Goal: Task Accomplishment & Management: Complete application form

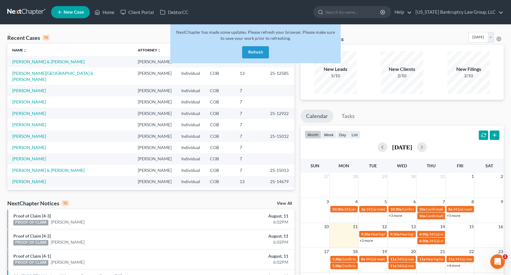
click at [260, 53] on button "Refresh" at bounding box center [255, 52] width 27 height 12
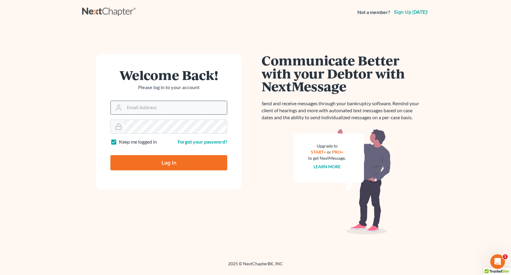
click at [167, 110] on input "Email Address" at bounding box center [175, 107] width 103 height 13
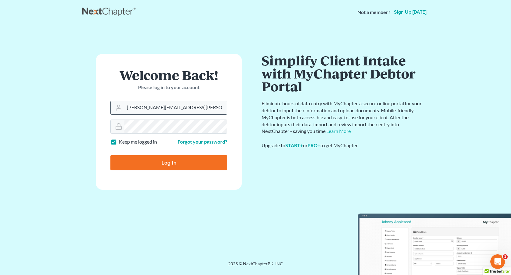
type input "peter.mullison@cbklg.com"
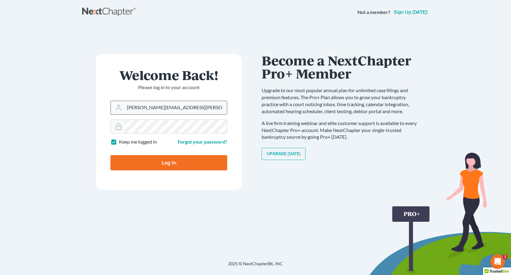
click at [110, 155] on input "Log In" at bounding box center [168, 162] width 117 height 15
type input "Thinking..."
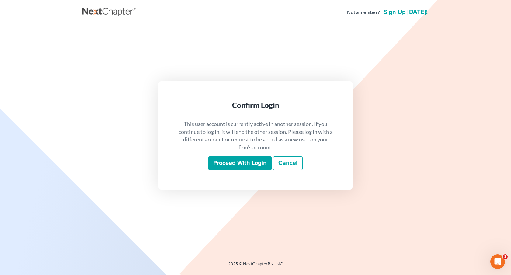
click at [223, 158] on input "Proceed with login" at bounding box center [239, 163] width 63 height 14
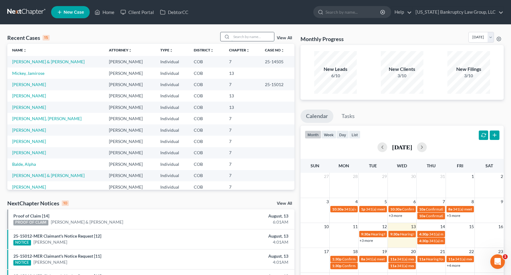
click at [254, 36] on input "search" at bounding box center [253, 36] width 43 height 9
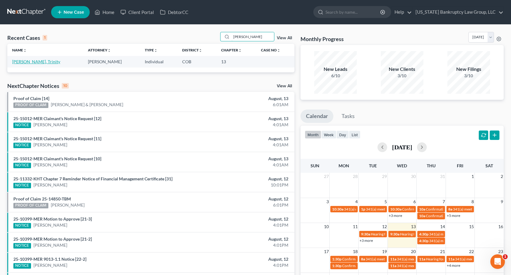
type input "[PERSON_NAME]"
click at [50, 61] on link "[PERSON_NAME], Trinity" at bounding box center [36, 61] width 48 height 5
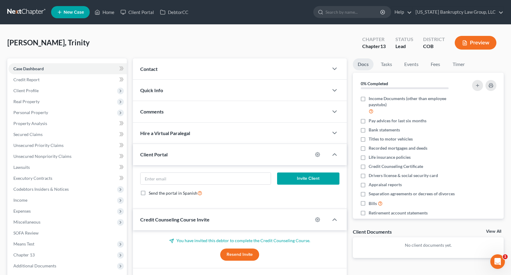
click at [71, 11] on span "New Case" at bounding box center [74, 12] width 20 height 5
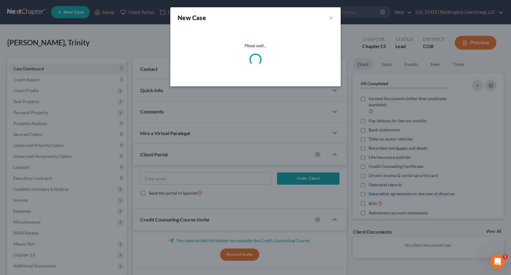
select select "11"
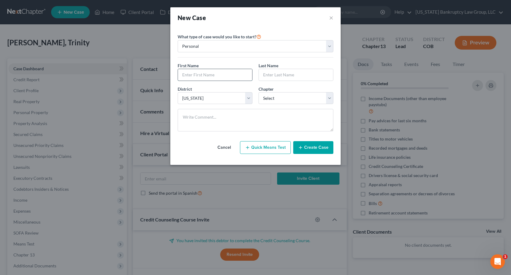
click at [213, 75] on input "text" at bounding box center [215, 75] width 74 height 12
type input "Nathan"
type input "Flores"
click at [279, 95] on select "Select 7 11 12 13" at bounding box center [296, 98] width 75 height 12
select select "0"
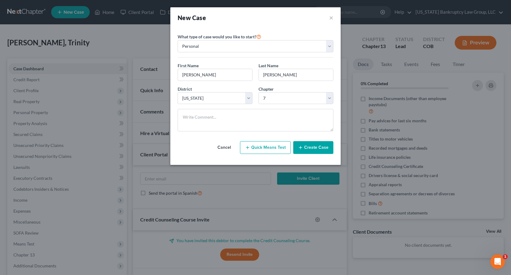
click at [306, 148] on button "Create Case" at bounding box center [313, 147] width 40 height 13
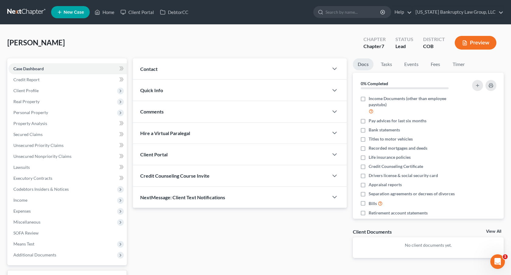
click at [205, 173] on span "Credit Counseling Course Invite" at bounding box center [174, 176] width 69 height 6
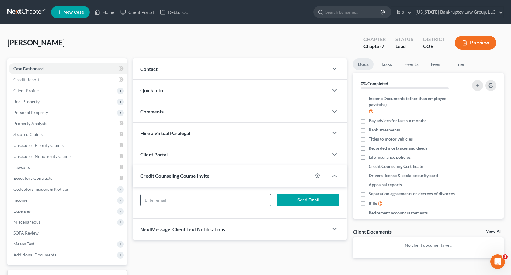
click at [206, 197] on input "text" at bounding box center [206, 200] width 130 height 12
paste input "Nathan519flores@icloud.com"
type input "Nathan519flores@icloud.com"
click at [284, 197] on button "Send Email" at bounding box center [308, 200] width 62 height 12
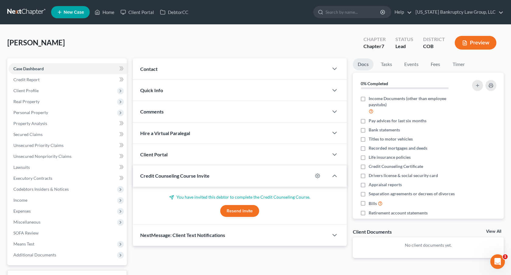
click at [236, 155] on div "Client Portal" at bounding box center [231, 154] width 196 height 21
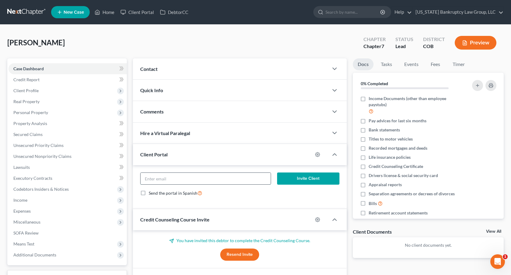
click at [234, 176] on input "email" at bounding box center [206, 179] width 130 height 12
paste input "Nathan519flores@icloud.com"
type input "Nathan519flores@icloud.com"
click at [305, 179] on button "Invite Client" at bounding box center [308, 179] width 62 height 12
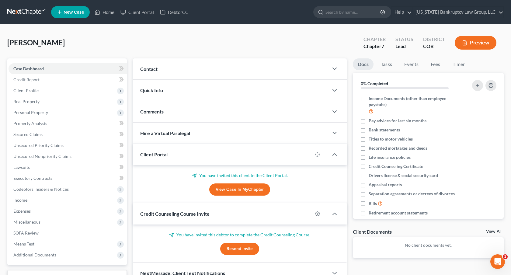
click at [36, 11] on link at bounding box center [26, 12] width 39 height 11
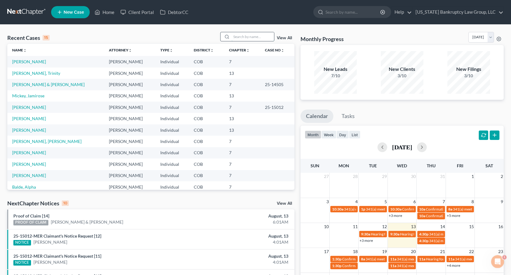
click at [254, 39] on input "search" at bounding box center [253, 36] width 43 height 9
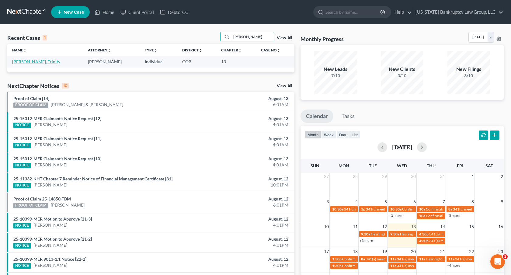
type input "[PERSON_NAME]"
click at [43, 62] on link "[PERSON_NAME], Trinity" at bounding box center [36, 61] width 48 height 5
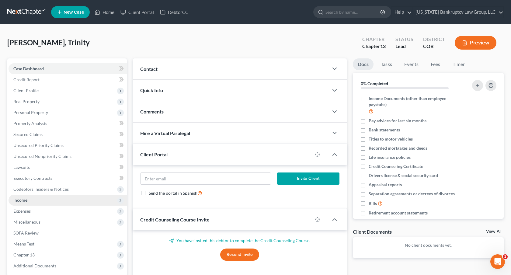
click at [58, 203] on span "Income" at bounding box center [68, 200] width 118 height 11
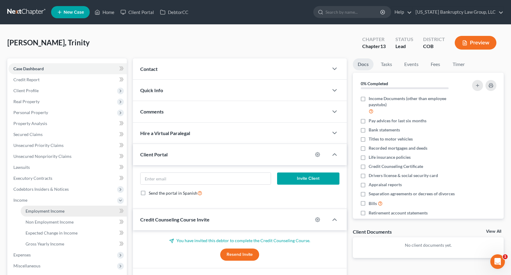
click at [59, 209] on span "Employment Income" at bounding box center [45, 210] width 39 height 5
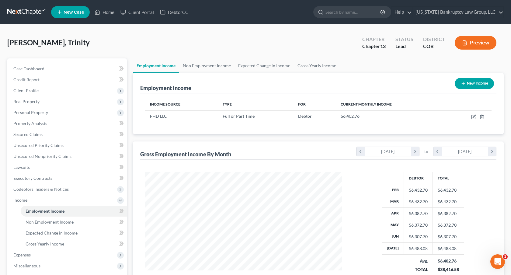
scroll to position [109, 209]
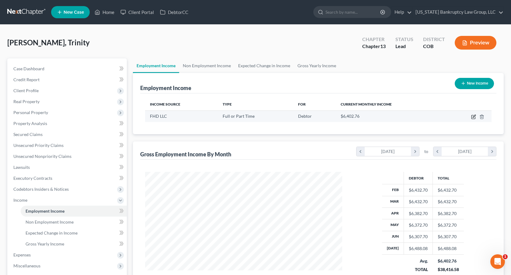
click at [473, 116] on icon "button" at bounding box center [473, 116] width 5 height 5
select select "0"
select select "5"
select select "2"
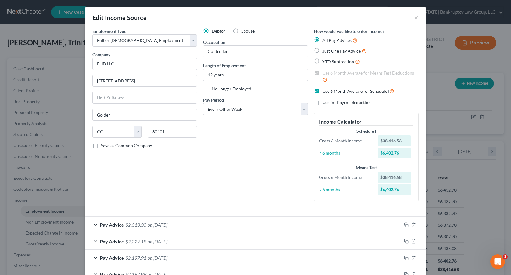
scroll to position [206, 0]
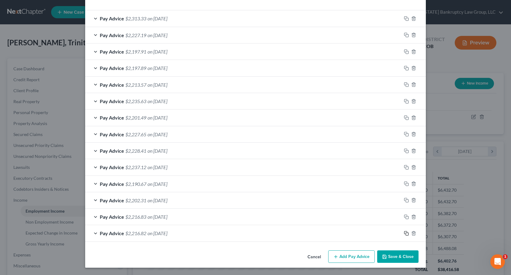
click at [406, 232] on icon "button" at bounding box center [406, 233] width 5 height 5
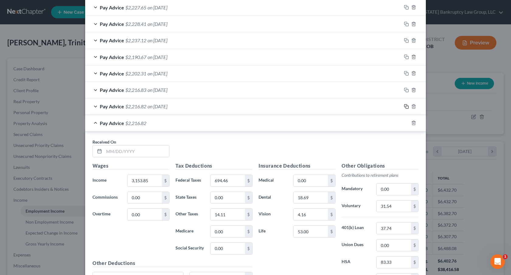
scroll to position [337, 0]
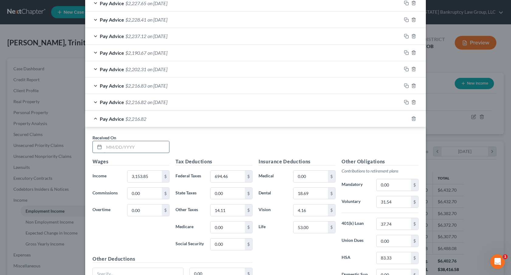
click at [131, 145] on input "text" at bounding box center [136, 147] width 65 height 12
type input "01/09/2025"
type input "1,228.00"
type input "208.91"
click at [301, 195] on input "18.69" at bounding box center [311, 194] width 34 height 12
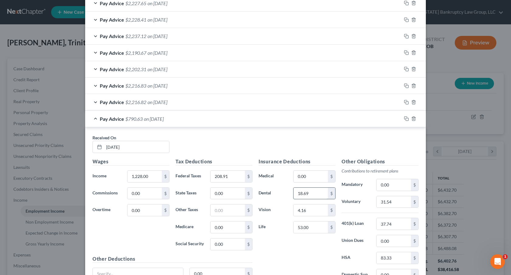
click at [301, 195] on input "18.69" at bounding box center [311, 194] width 34 height 12
click at [306, 191] on input "18.69" at bounding box center [311, 194] width 34 height 12
click at [390, 200] on input "31.54" at bounding box center [394, 202] width 34 height 12
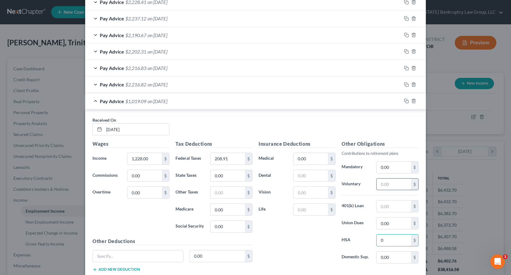
scroll to position [377, 0]
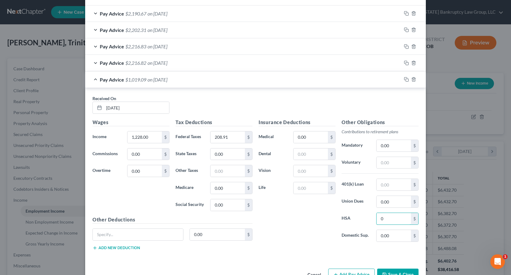
type input "0"
click at [394, 271] on button "Save & Close" at bounding box center [397, 275] width 41 height 13
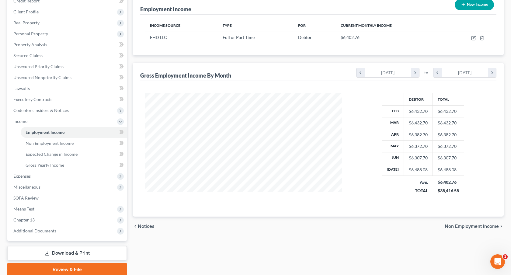
scroll to position [103, 0]
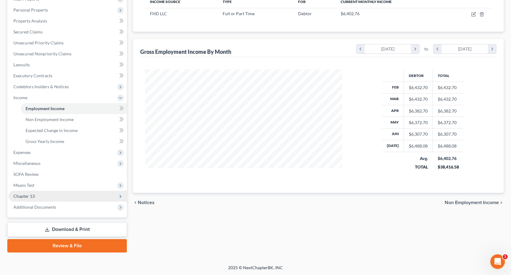
click at [54, 199] on span "Chapter 13" at bounding box center [68, 196] width 118 height 11
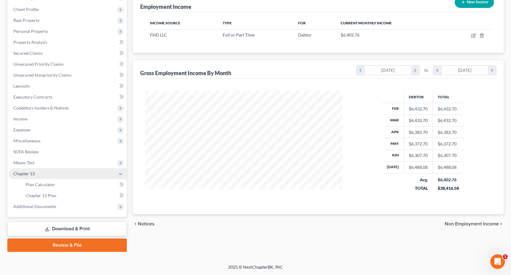
scroll to position [81, 0]
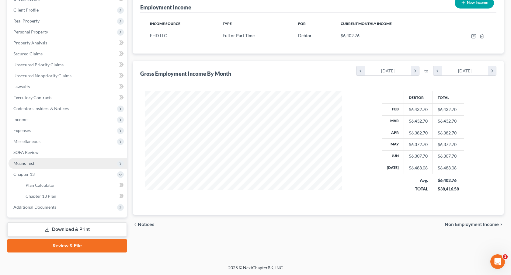
click at [44, 163] on span "Means Test" at bounding box center [68, 163] width 118 height 11
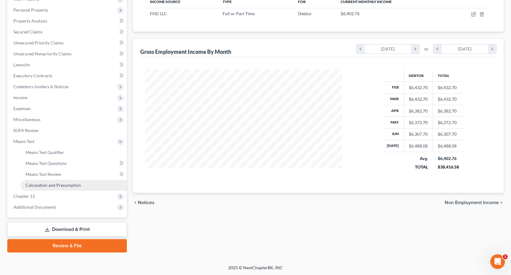
click at [62, 184] on span "Calculation and Presumption" at bounding box center [53, 185] width 55 height 5
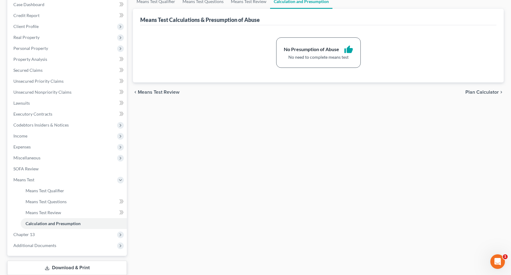
scroll to position [67, 0]
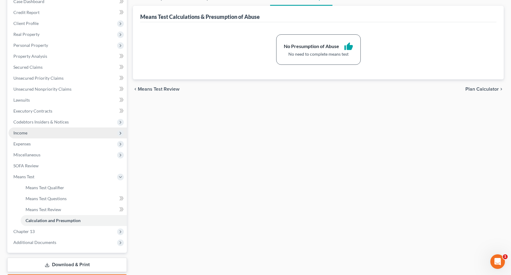
click at [70, 133] on span "Income" at bounding box center [68, 132] width 118 height 11
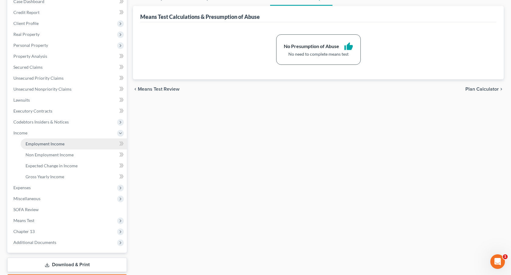
click at [70, 142] on link "Employment Income" at bounding box center [74, 143] width 106 height 11
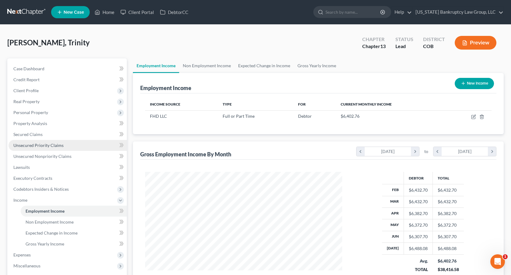
scroll to position [109, 209]
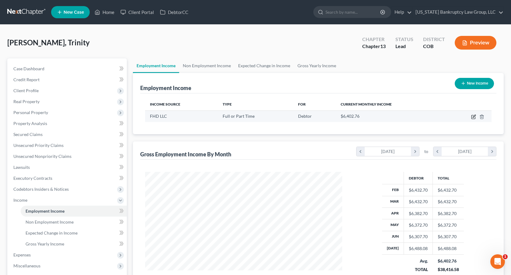
click at [473, 117] on icon "button" at bounding box center [473, 116] width 5 height 5
select select "0"
select select "5"
select select "2"
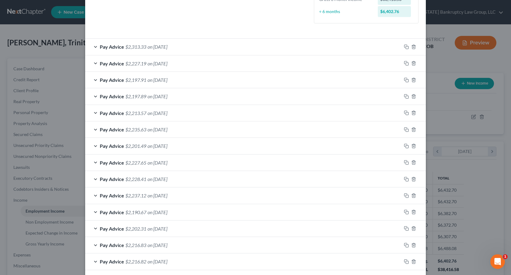
scroll to position [223, 0]
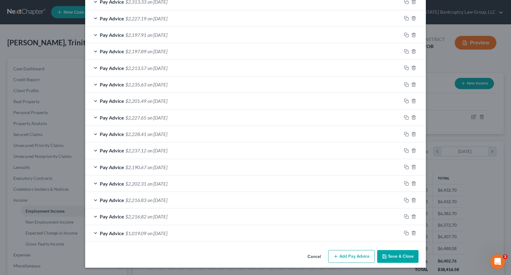
click at [404, 255] on button "Save & Close" at bounding box center [397, 256] width 41 height 13
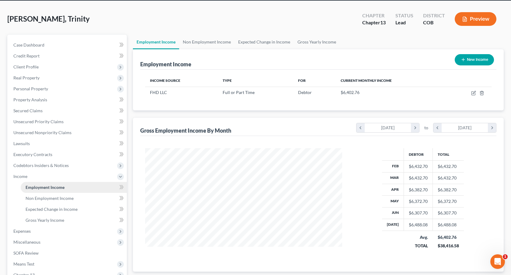
scroll to position [77, 0]
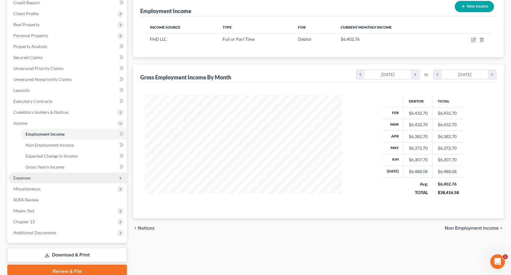
click at [54, 179] on span "Expenses" at bounding box center [68, 178] width 118 height 11
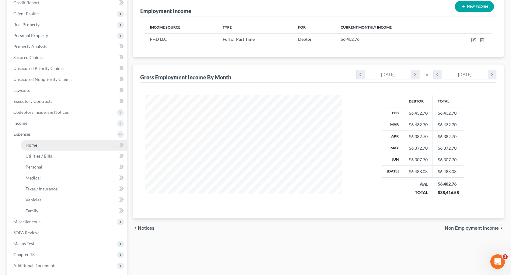
click at [54, 144] on link "Home" at bounding box center [74, 145] width 106 height 11
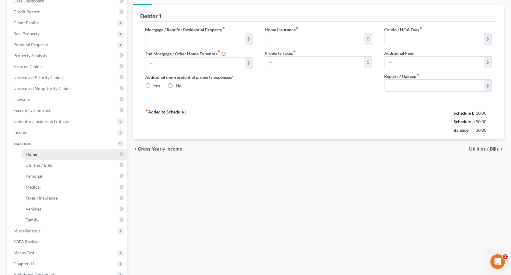
type input "1,600.00"
type input "0.00"
radio input "true"
type input "0.00"
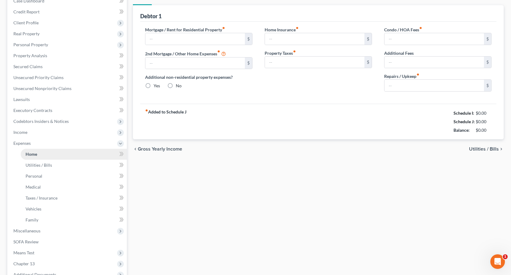
type input "0.00"
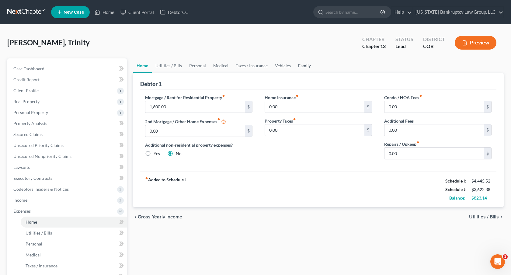
click at [299, 66] on link "Family" at bounding box center [305, 65] width 20 height 15
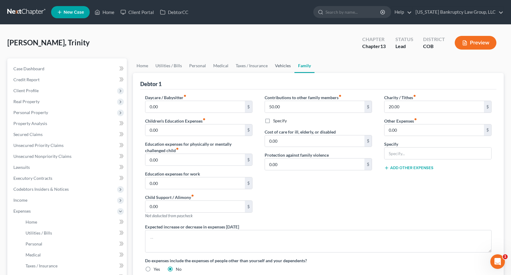
click at [280, 65] on link "Vehicles" at bounding box center [282, 65] width 23 height 15
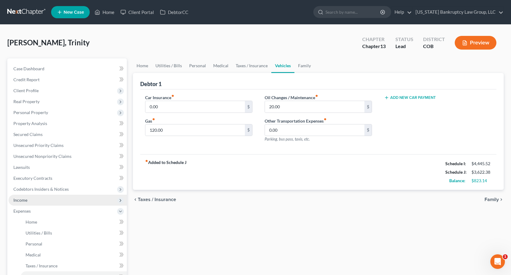
click at [58, 202] on span "Income" at bounding box center [68, 200] width 118 height 11
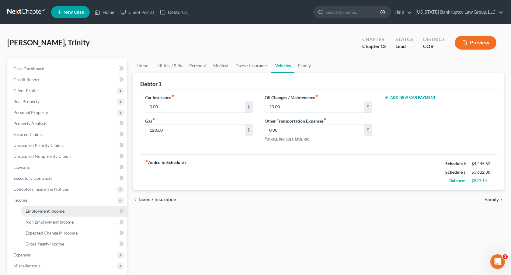
click at [61, 210] on span "Employment Income" at bounding box center [45, 210] width 39 height 5
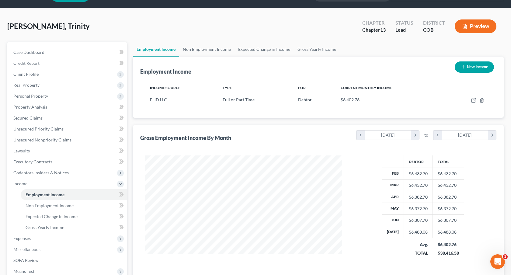
scroll to position [17, 0]
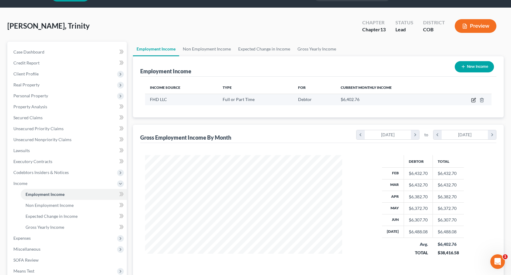
click at [474, 99] on icon "button" at bounding box center [473, 100] width 5 height 5
select select "0"
select select "5"
select select "2"
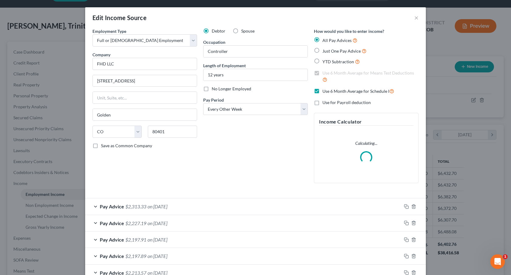
click at [323, 92] on label "Use 6 Month Average for Schedule I" at bounding box center [359, 91] width 72 height 7
click at [325, 92] on input "Use 6 Month Average for Schedule I" at bounding box center [327, 90] width 4 height 4
checkbox input "false"
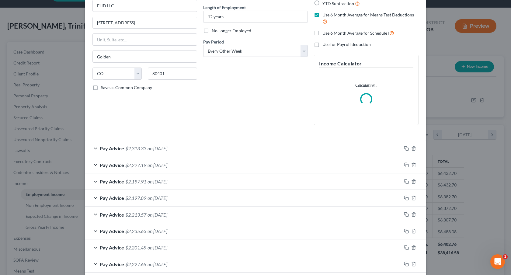
scroll to position [57, 0]
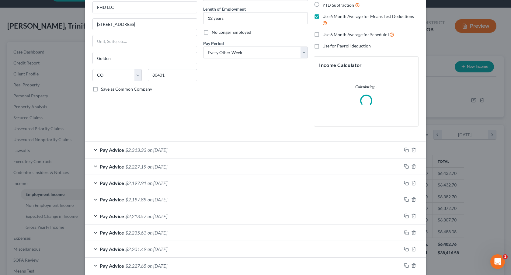
click at [256, 152] on div "Pay Advice $2,313.33 on [DATE]" at bounding box center [243, 150] width 316 height 16
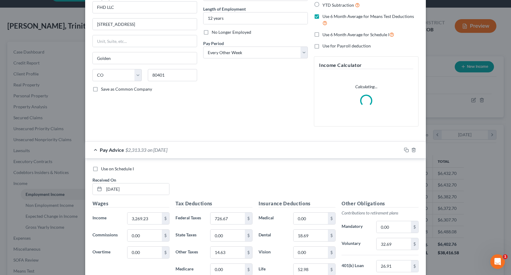
click at [101, 170] on label "Use on Schedule I" at bounding box center [117, 169] width 33 height 6
click at [103, 170] on input "Use on Schedule I" at bounding box center [105, 168] width 4 height 4
checkbox input "true"
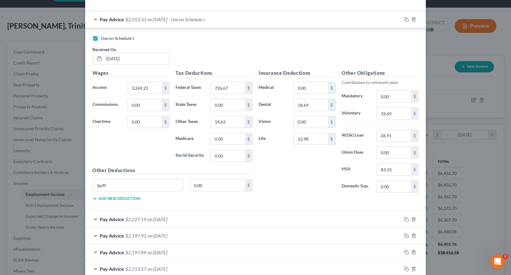
scroll to position [388, 0]
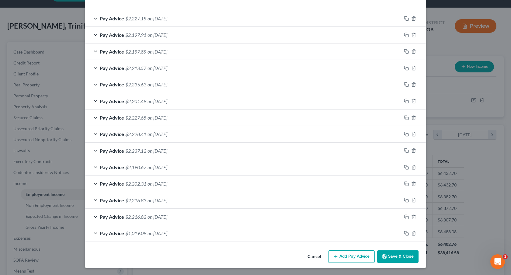
click at [383, 253] on button "Save & Close" at bounding box center [397, 256] width 41 height 13
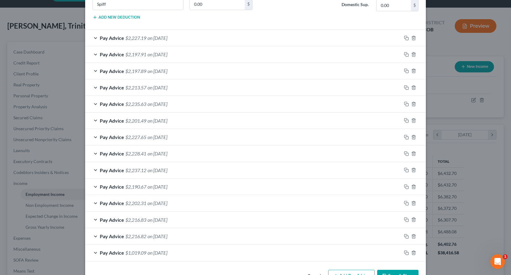
scroll to position [407, 0]
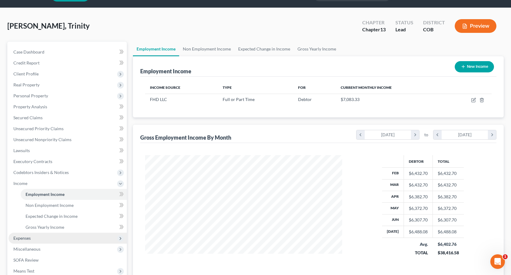
click at [34, 238] on span "Expenses" at bounding box center [68, 238] width 118 height 11
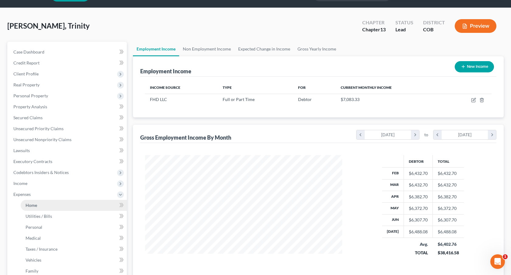
click at [43, 205] on link "Home" at bounding box center [74, 205] width 106 height 11
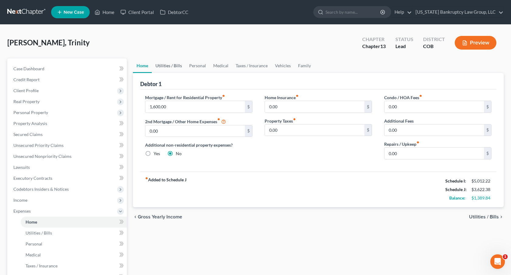
click at [174, 64] on link "Utilities / Bills" at bounding box center [169, 65] width 34 height 15
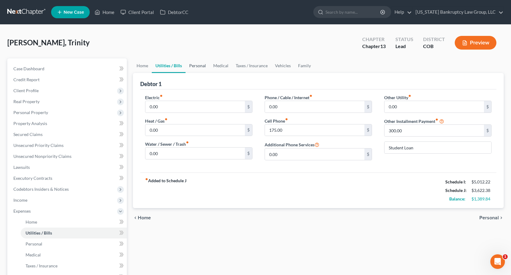
click at [196, 65] on link "Personal" at bounding box center [198, 65] width 24 height 15
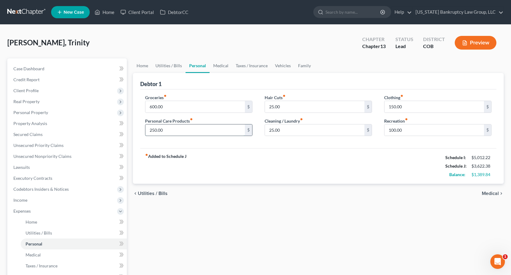
click at [151, 131] on input "250.00" at bounding box center [194, 130] width 99 height 12
type input "100.00"
click at [394, 109] on input "150.00" at bounding box center [434, 107] width 99 height 12
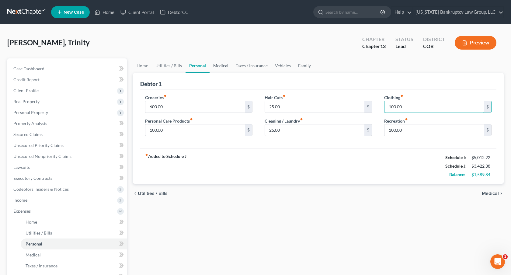
type input "100.00"
click at [220, 67] on link "Medical" at bounding box center [221, 65] width 23 height 15
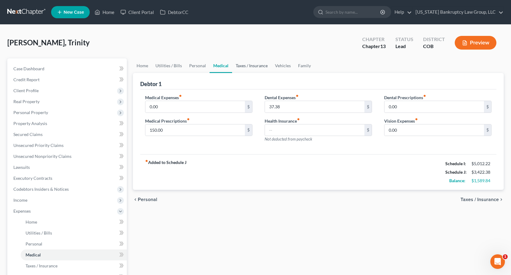
click at [256, 67] on link "Taxes / Insurance" at bounding box center [251, 65] width 39 height 15
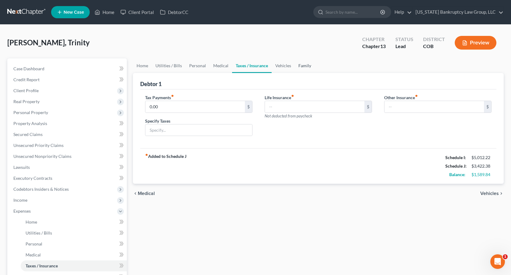
click at [299, 63] on link "Family" at bounding box center [305, 65] width 20 height 15
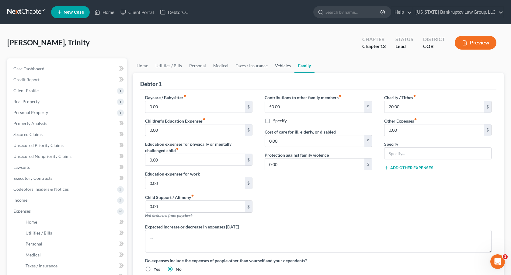
click at [279, 65] on link "Vehicles" at bounding box center [282, 65] width 23 height 15
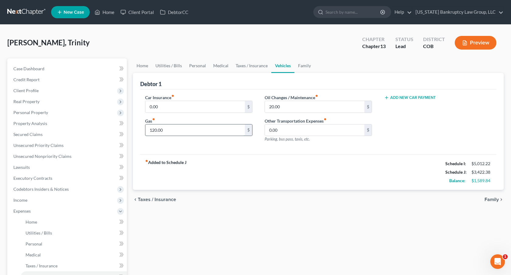
click at [165, 128] on input "120.00" at bounding box center [194, 130] width 99 height 12
type input "250.00"
click at [155, 108] on input "0.00" at bounding box center [194, 107] width 99 height 12
type input "125.00"
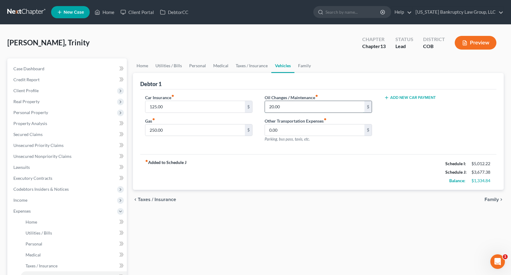
click at [275, 106] on input "20.00" at bounding box center [314, 107] width 99 height 12
click at [302, 65] on link "Family" at bounding box center [305, 65] width 20 height 15
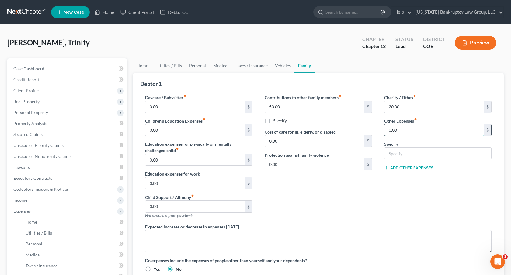
click at [390, 128] on input "0.00" at bounding box center [434, 130] width 99 height 12
type input "550.00"
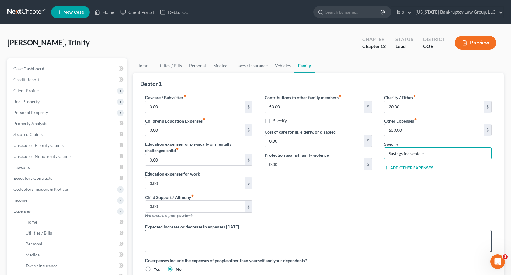
type input "Savings for vehicle"
click at [272, 237] on textarea at bounding box center [318, 241] width 347 height 23
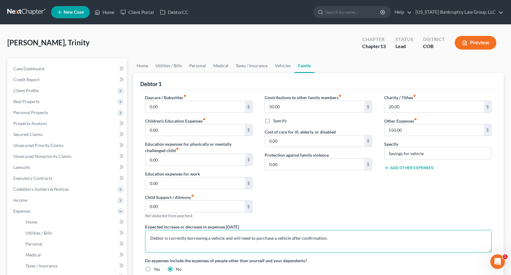
click at [299, 240] on textarea "Debtor is currently borrowing a vehicle and will need to purchase a vehicle aft…" at bounding box center [318, 241] width 347 height 23
type textarea "Debtor is currently borrowing a vehicle and will need to purchase a vehicle aft…"
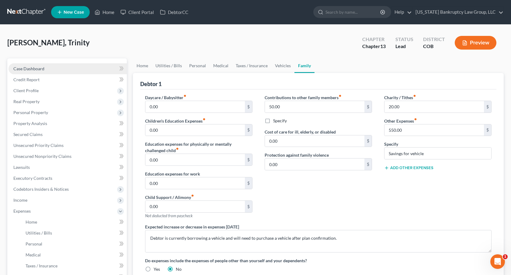
click at [57, 71] on link "Case Dashboard" at bounding box center [68, 68] width 118 height 11
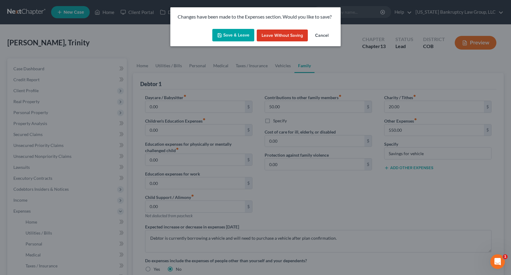
click at [225, 38] on button "Save & Leave" at bounding box center [233, 35] width 42 height 13
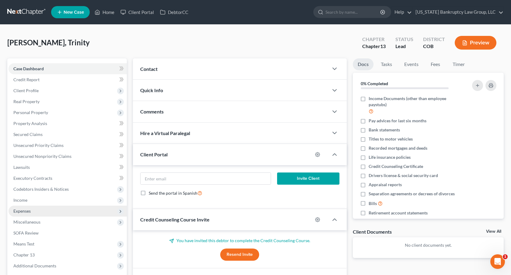
click at [44, 209] on span "Expenses" at bounding box center [68, 211] width 118 height 11
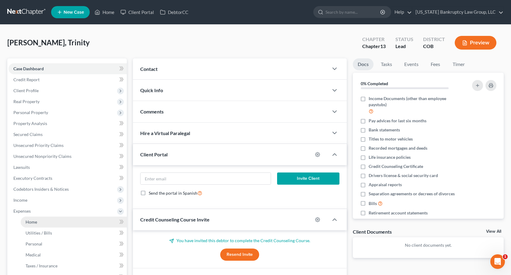
click at [47, 219] on link "Home" at bounding box center [74, 222] width 106 height 11
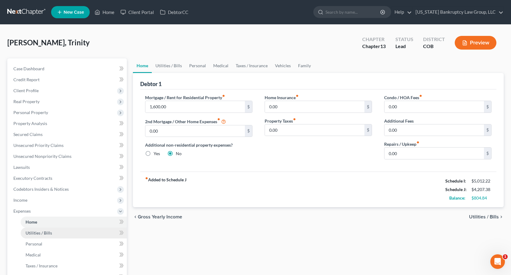
click at [55, 236] on link "Utilities / Bills" at bounding box center [74, 233] width 106 height 11
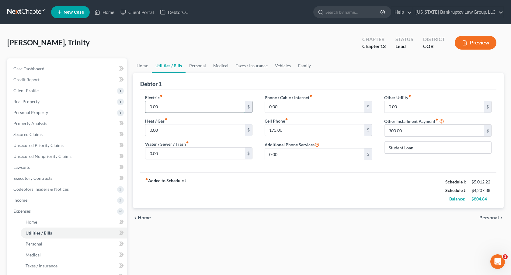
click at [153, 107] on input "0.00" at bounding box center [194, 107] width 99 height 12
type input "100.00"
type input "50.00"
click at [393, 130] on input "300.00" at bounding box center [434, 131] width 99 height 12
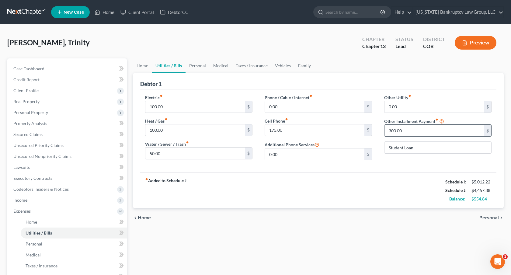
click at [393, 130] on input "300.00" at bounding box center [434, 131] width 99 height 12
click at [142, 67] on link "Home" at bounding box center [142, 65] width 19 height 15
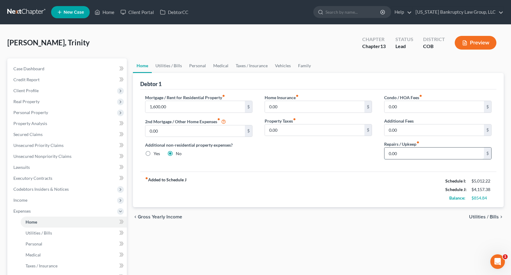
click at [388, 154] on input "0.00" at bounding box center [434, 154] width 99 height 12
type input "100.00"
click at [172, 67] on link "Utilities / Bills" at bounding box center [169, 65] width 34 height 15
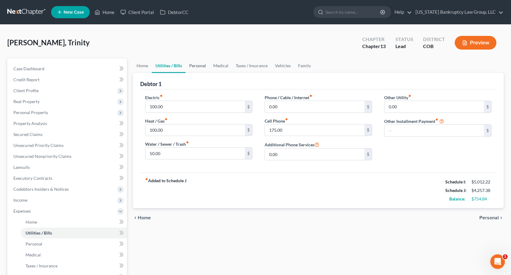
click at [199, 61] on link "Personal" at bounding box center [198, 65] width 24 height 15
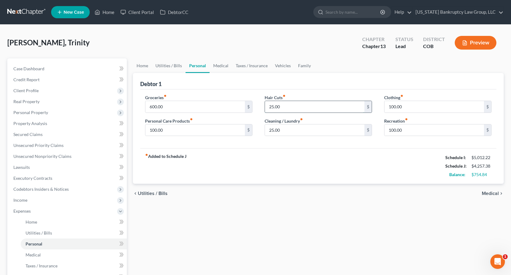
click at [270, 108] on input "25.00" at bounding box center [314, 107] width 99 height 12
type input "50.00"
click at [273, 127] on input "25.00" at bounding box center [314, 130] width 99 height 12
type input "50.00"
click at [225, 67] on link "Medical" at bounding box center [221, 65] width 23 height 15
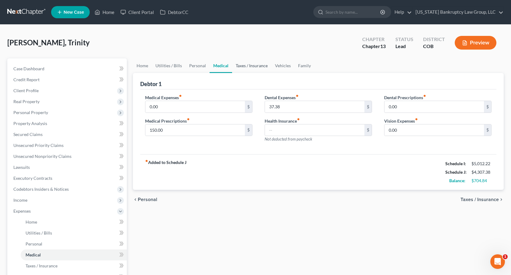
click at [253, 68] on link "Taxes / Insurance" at bounding box center [251, 65] width 39 height 15
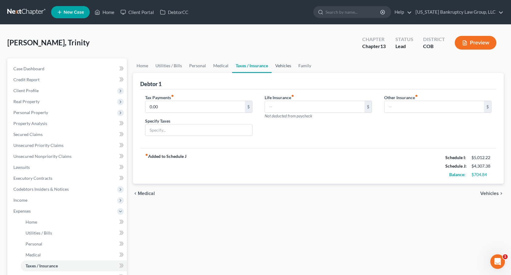
click at [281, 65] on link "Vehicles" at bounding box center [283, 65] width 23 height 15
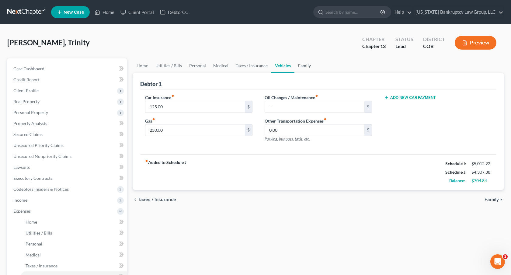
click at [309, 66] on link "Family" at bounding box center [305, 65] width 20 height 15
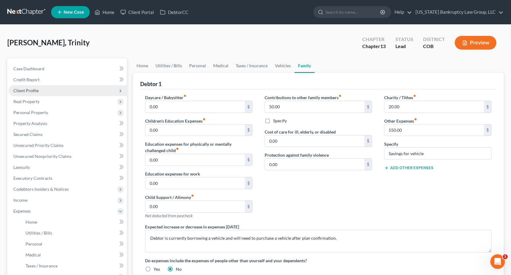
click at [36, 90] on span "Client Profile" at bounding box center [25, 90] width 25 height 5
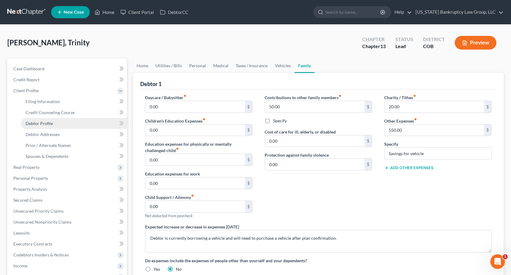
click at [47, 125] on span "Debtor Profile" at bounding box center [39, 123] width 27 height 5
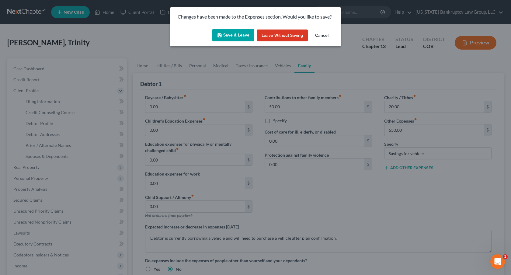
click at [224, 36] on button "Save & Leave" at bounding box center [233, 35] width 42 height 13
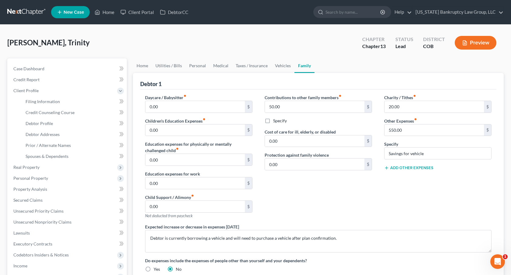
select select "0"
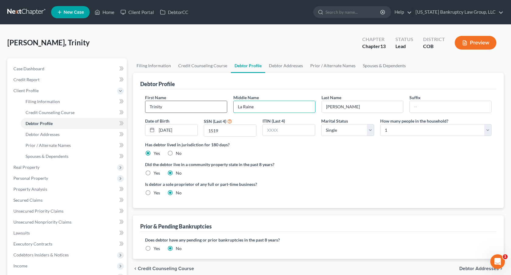
drag, startPoint x: 256, startPoint y: 106, endPoint x: 217, endPoint y: 106, distance: 38.3
click at [217, 106] on div "First Name Trinity Middle Name [PERSON_NAME] Last Name [PERSON_NAME] Suffix Dat…" at bounding box center [318, 117] width 353 height 47
click at [335, 67] on link "Prior / Alternate Names" at bounding box center [333, 65] width 53 height 15
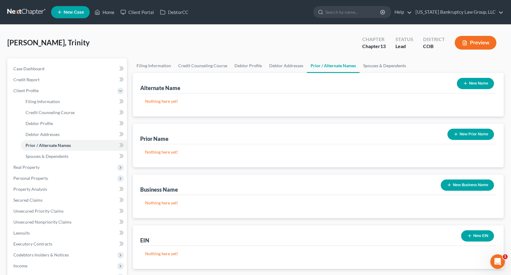
click at [474, 84] on button "New Name" at bounding box center [475, 83] width 37 height 11
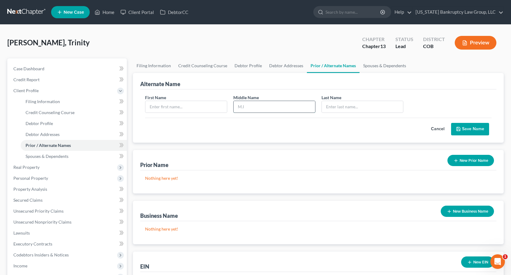
click at [259, 106] on input "text" at bounding box center [275, 107] width 82 height 12
paste input "La Raine"
type input "La Raine"
click at [203, 106] on input "text" at bounding box center [186, 107] width 82 height 12
type input "Trinity"
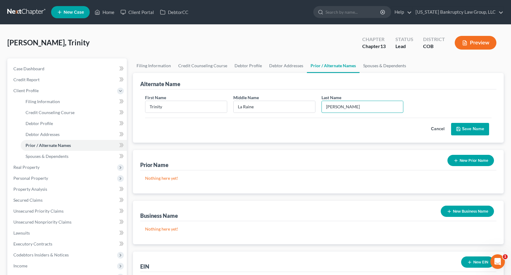
type input "[PERSON_NAME]"
click at [471, 127] on button "Save Name" at bounding box center [470, 129] width 38 height 13
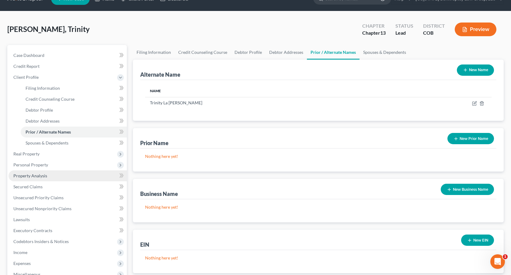
scroll to position [15, 0]
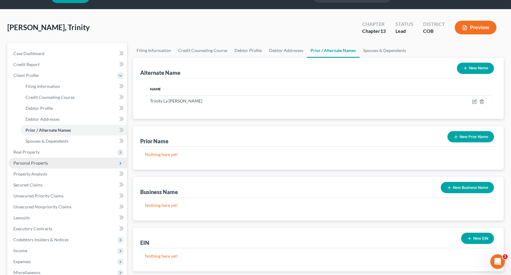
click at [45, 166] on span "Personal Property" at bounding box center [68, 163] width 118 height 11
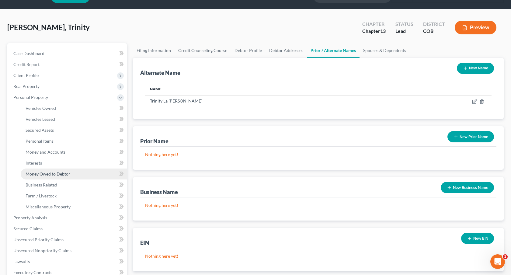
click at [55, 175] on span "Money Owed to Debtor" at bounding box center [48, 173] width 45 height 5
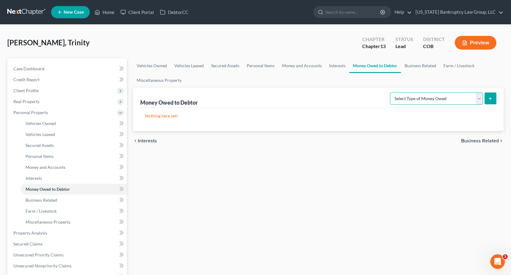
click at [422, 99] on select "Select Type of Money Owed Accounts Receivable Alimony Child Support Claims Agai…" at bounding box center [436, 98] width 93 height 12
select select "child_support"
click at [490, 100] on icon "submit" at bounding box center [490, 98] width 5 height 5
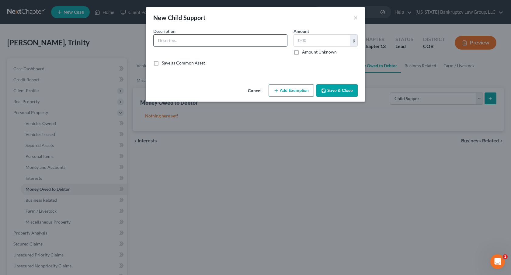
click at [184, 39] on input "text" at bounding box center [221, 41] width 134 height 12
type input "Child Support Arrears"
click at [302, 51] on label "Amount Unknown" at bounding box center [319, 52] width 35 height 6
click at [305, 51] on input "Amount Unknown" at bounding box center [307, 51] width 4 height 4
checkbox input "true"
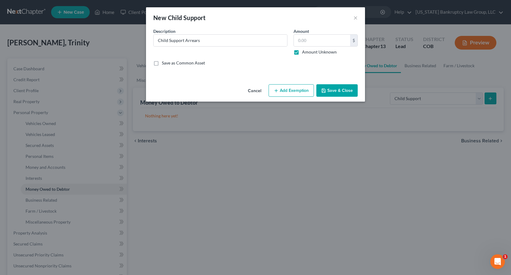
type input "0.00"
click at [291, 90] on button "Add Exemption" at bounding box center [291, 90] width 45 height 13
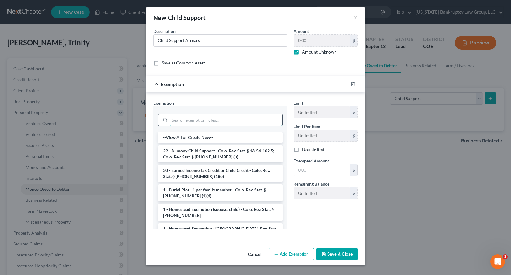
click at [256, 123] on input "search" at bounding box center [226, 120] width 113 height 12
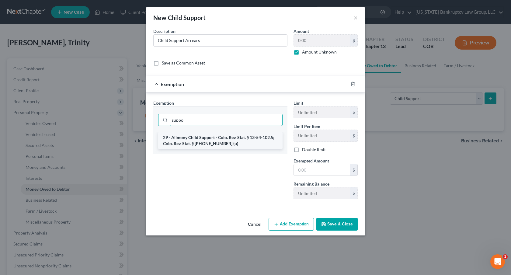
type input "suppo"
click at [260, 135] on li "29 - Alimony Child Support - Colo. Rev. Stat. § 13-54-102.5; Colo. Rev. Stat. §…" at bounding box center [220, 140] width 124 height 17
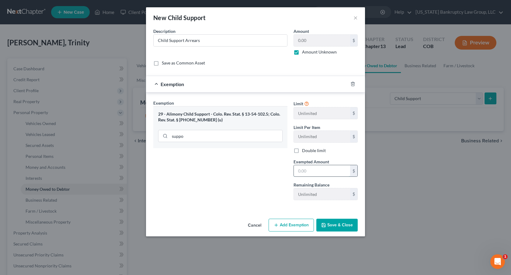
click at [299, 170] on input "text" at bounding box center [322, 171] width 56 height 12
type input "0"
type input "1.00"
click at [344, 227] on button "Save & Close" at bounding box center [336, 225] width 41 height 13
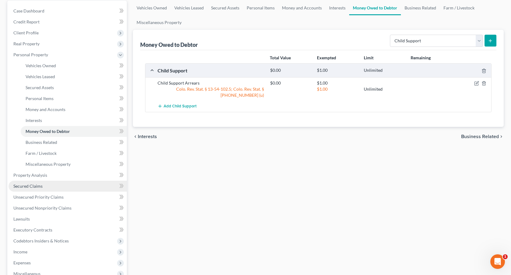
click at [42, 188] on span "Secured Claims" at bounding box center [27, 185] width 29 height 5
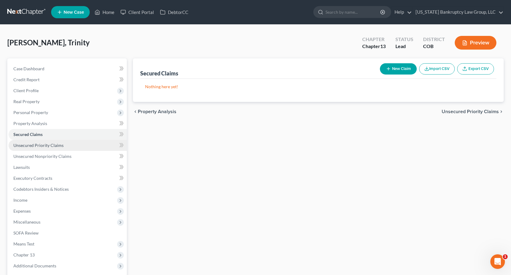
click at [51, 148] on link "Unsecured Priority Claims" at bounding box center [68, 145] width 118 height 11
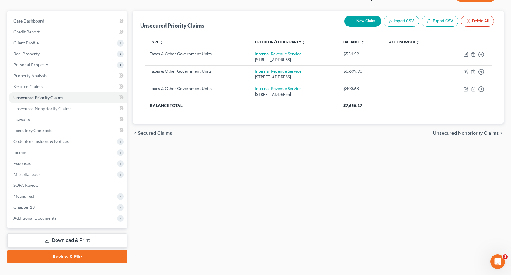
scroll to position [49, 0]
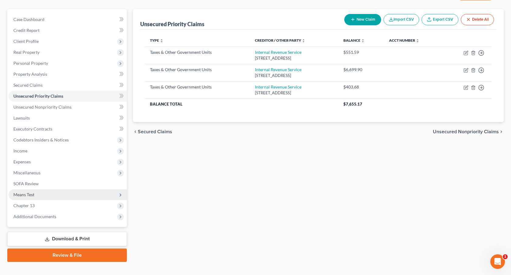
click at [56, 197] on span "Means Test" at bounding box center [68, 194] width 118 height 11
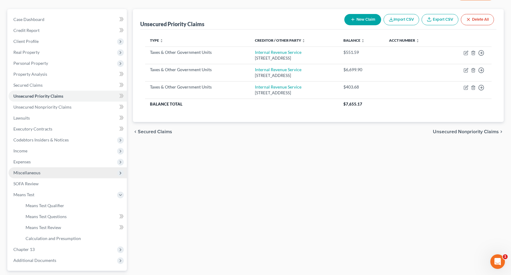
click at [45, 175] on span "Miscellaneous" at bounding box center [68, 172] width 118 height 11
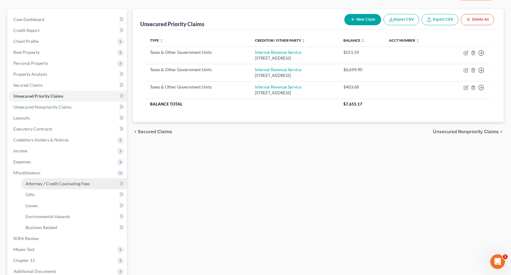
click at [52, 185] on span "Attorney / Credit Counseling Fees" at bounding box center [58, 183] width 64 height 5
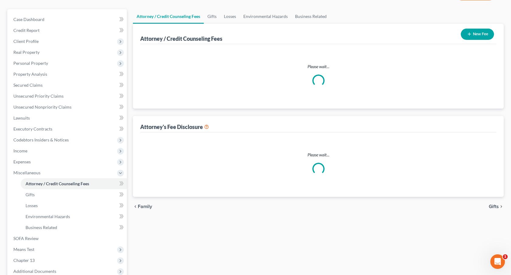
scroll to position [25, 0]
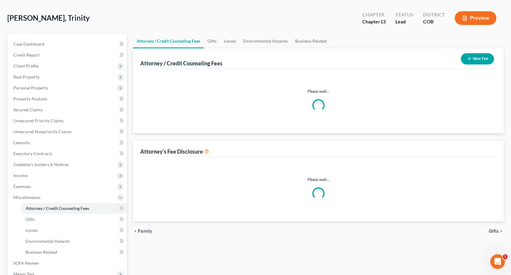
select select "0"
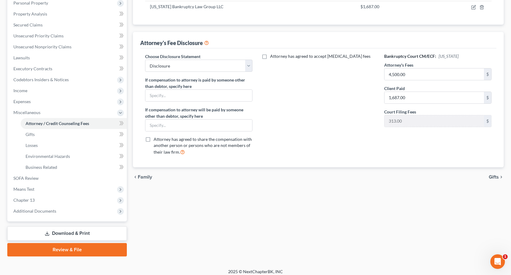
scroll to position [113, 0]
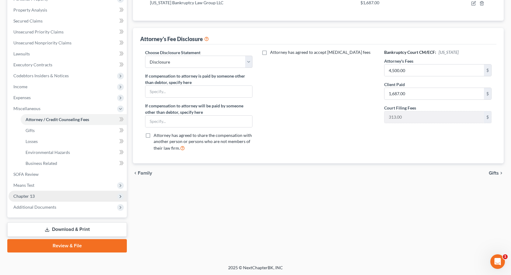
click at [73, 197] on span "Chapter 13" at bounding box center [68, 196] width 118 height 11
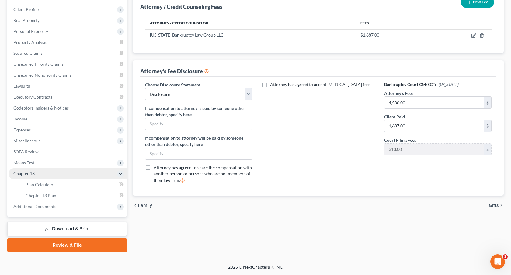
scroll to position [81, 0]
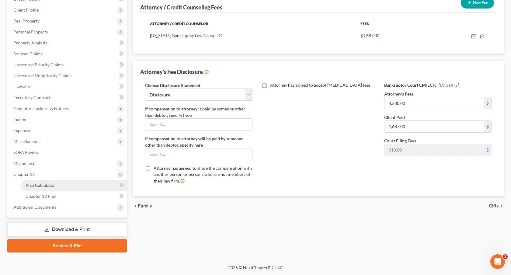
click at [68, 186] on link "Plan Calculator" at bounding box center [74, 185] width 106 height 11
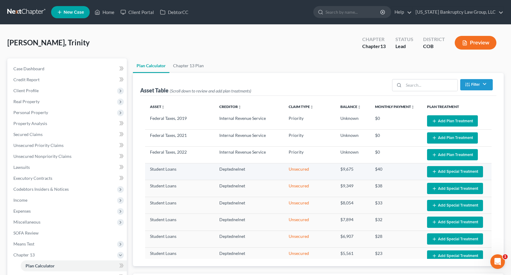
select select "59"
click at [444, 118] on button "Add Plan Treatment" at bounding box center [452, 120] width 51 height 11
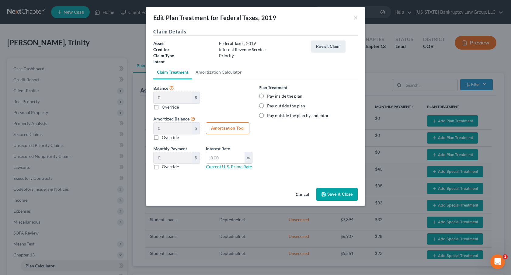
click at [267, 95] on label "Pay inside the plan" at bounding box center [284, 96] width 35 height 6
click at [270, 95] on input "Pay inside the plan" at bounding box center [272, 95] width 4 height 4
radio input "true"
click at [335, 195] on button "Save & Close" at bounding box center [336, 194] width 41 height 13
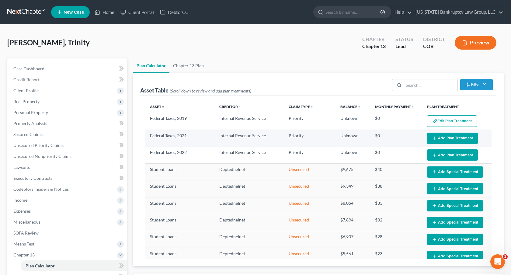
select select "59"
click at [446, 137] on button "Add Plan Treatment" at bounding box center [452, 138] width 51 height 11
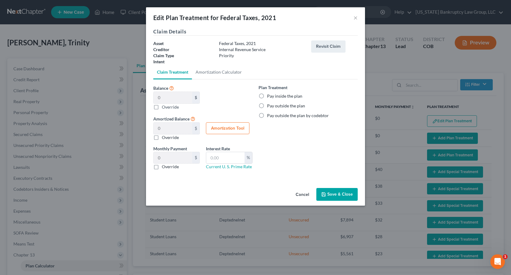
click at [267, 95] on label "Pay inside the plan" at bounding box center [284, 96] width 35 height 6
click at [270, 95] on input "Pay inside the plan" at bounding box center [272, 95] width 4 height 4
radio input "true"
click at [332, 195] on button "Save & Close" at bounding box center [336, 194] width 41 height 13
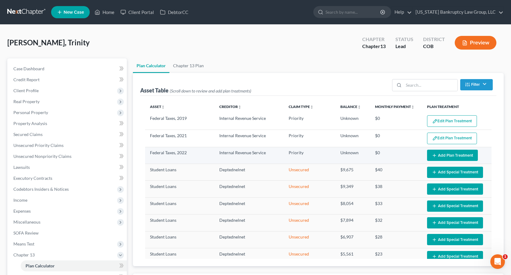
select select "59"
click at [456, 154] on button "Add Plan Treatment" at bounding box center [452, 155] width 51 height 11
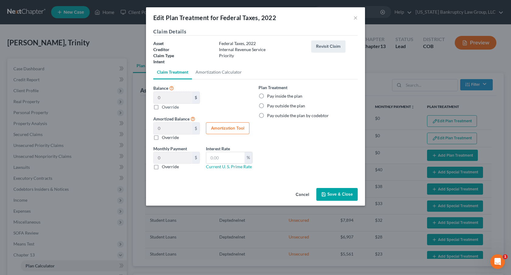
click at [267, 94] on label "Pay inside the plan" at bounding box center [284, 96] width 35 height 6
click at [270, 94] on input "Pay inside the plan" at bounding box center [272, 95] width 4 height 4
radio input "true"
click at [330, 190] on button "Save & Close" at bounding box center [336, 194] width 41 height 13
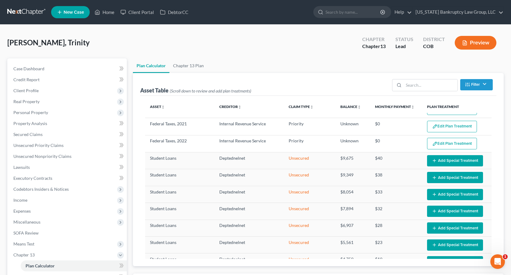
select select "59"
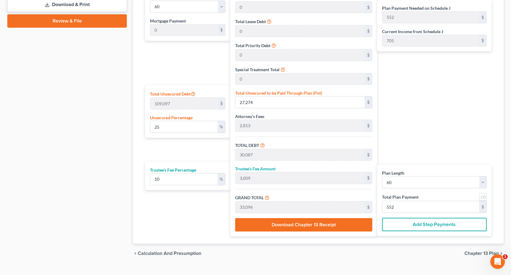
scroll to position [306, 0]
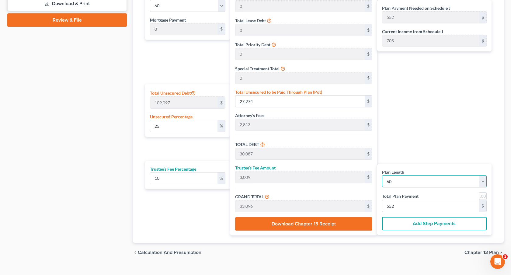
click at [388, 183] on select "1 2 3 4 5 6 7 8 9 10 11 12 13 14 15 16 17 18 19 20 21 22 23 24 25 26 27 28 29 3…" at bounding box center [434, 181] width 105 height 12
select select "35"
type input "919"
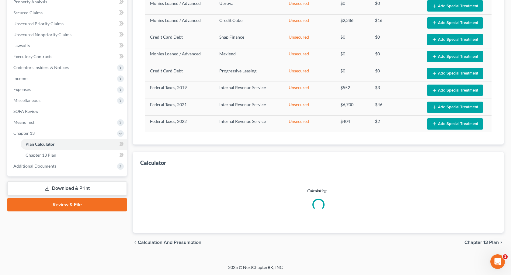
select select "35"
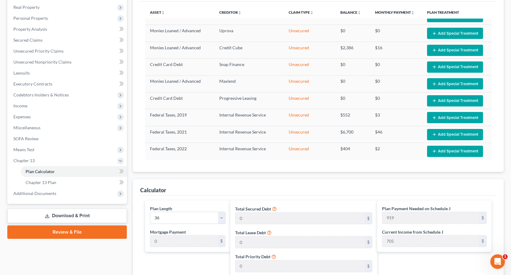
scroll to position [3, 0]
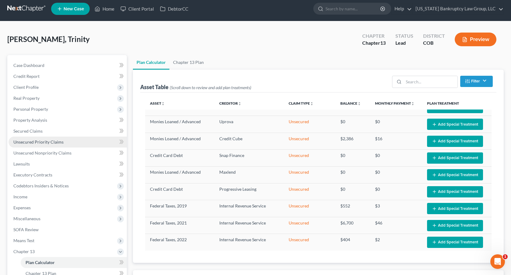
click at [47, 144] on span "Unsecured Priority Claims" at bounding box center [38, 141] width 50 height 5
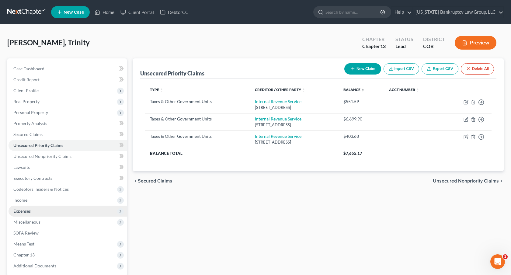
click at [51, 210] on span "Expenses" at bounding box center [68, 211] width 118 height 11
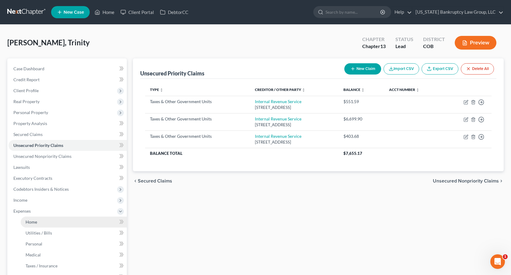
click at [53, 217] on link "Home" at bounding box center [74, 222] width 106 height 11
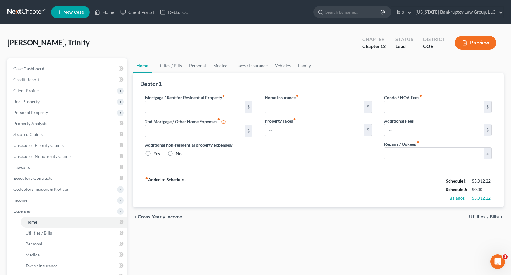
type input "1,600.00"
type input "0.00"
radio input "true"
type input "0.00"
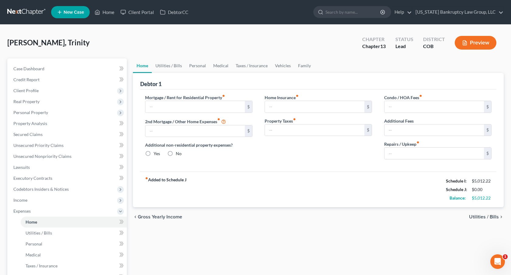
type input "0.00"
type input "100.00"
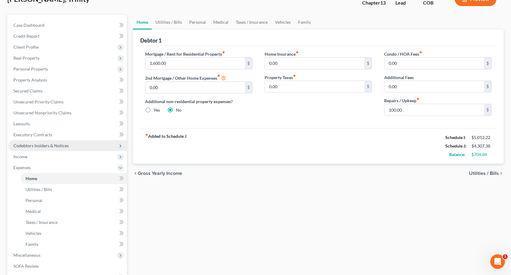
scroll to position [135, 0]
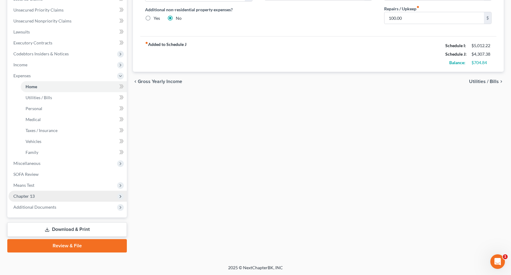
click at [63, 196] on span "Chapter 13" at bounding box center [68, 196] width 118 height 11
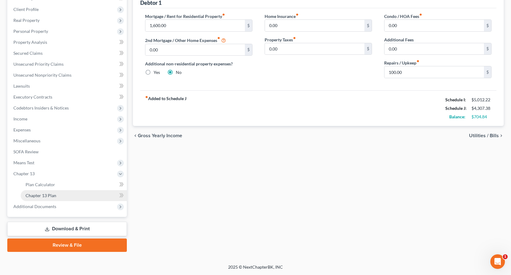
scroll to position [81, 0]
click at [62, 196] on link "Chapter 13 Plan" at bounding box center [74, 196] width 106 height 11
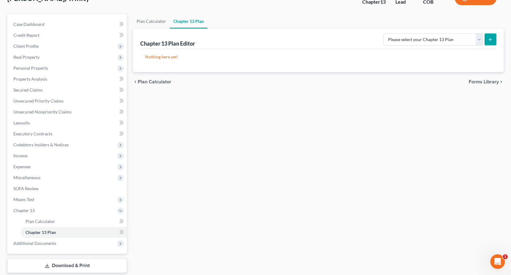
scroll to position [46, 0]
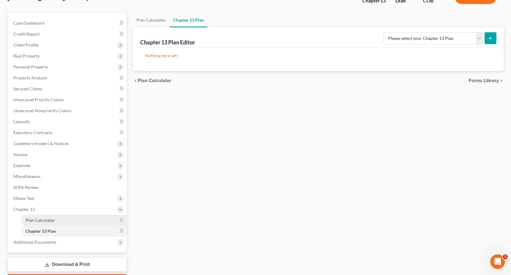
click at [75, 222] on link "Plan Calculator" at bounding box center [74, 220] width 106 height 11
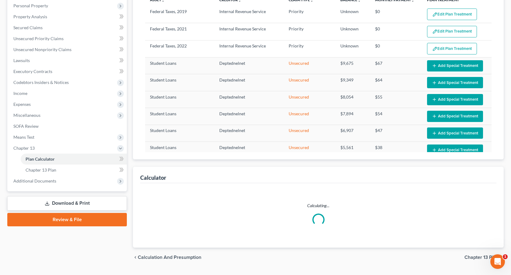
select select "35"
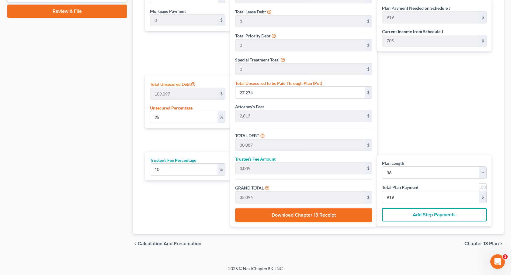
scroll to position [316, 0]
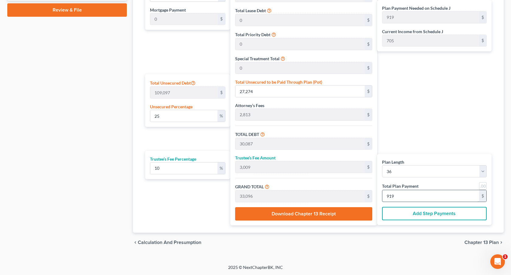
click at [392, 197] on input "919" at bounding box center [430, 196] width 97 height 12
type input "0"
type input "229"
type input "23"
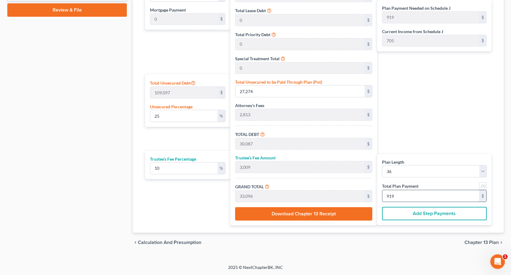
type input "252"
type input "7"
type input "2,291"
type input "229"
type input "2,520"
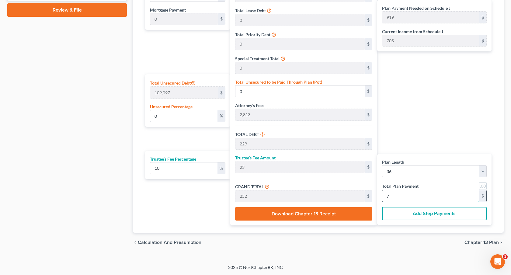
type input "70"
type input "18.57"
type input "20,260"
type input "23,073"
type input "2,307"
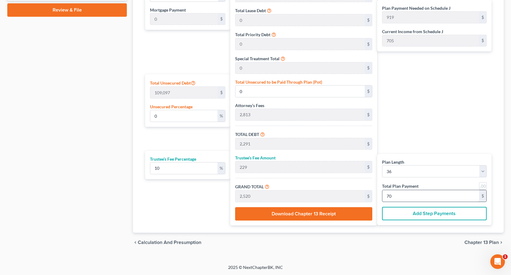
type input "25,380"
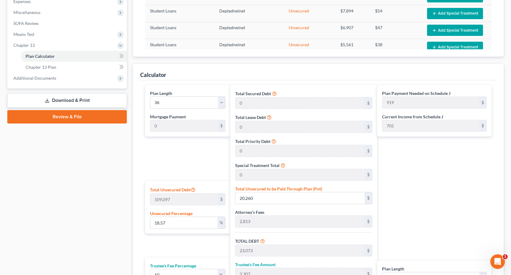
scroll to position [217, 0]
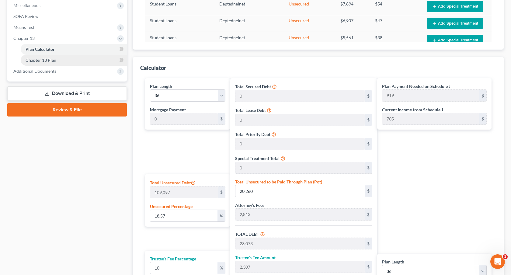
type input "705"
click at [53, 61] on span "Chapter 13 Plan" at bounding box center [41, 60] width 31 height 5
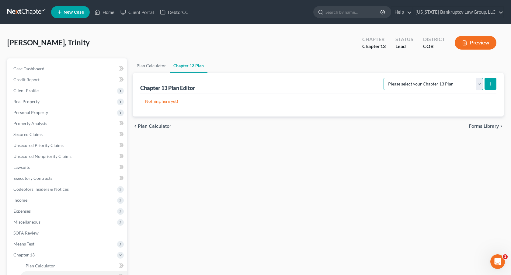
click at [443, 83] on select "Please select your Chapter 13 Plan District of [US_STATE] - Plan Revised [DATE]…" at bounding box center [433, 84] width 99 height 12
select select "0"
click at [490, 85] on icon "submit" at bounding box center [490, 84] width 5 height 5
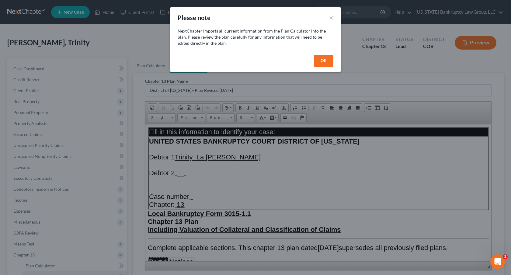
click at [326, 61] on button "OK" at bounding box center [323, 61] width 19 height 12
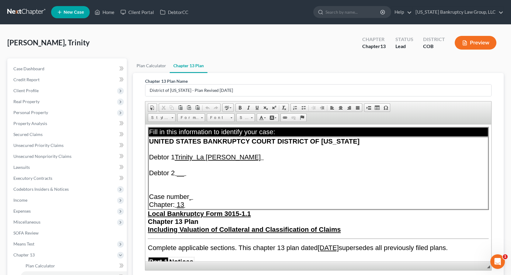
click at [293, 181] on td "UNITED STATES BANKRUPTCY COURT DISTRICT OF [US_STATE] Debtor 1 Trinity La [PERS…" at bounding box center [318, 173] width 340 height 72
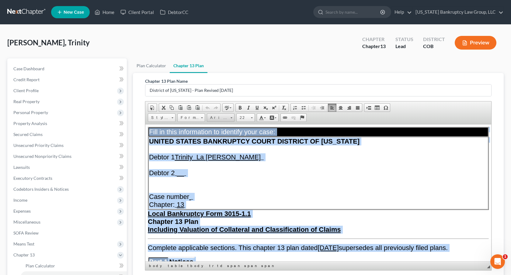
click at [226, 117] on span "Arial" at bounding box center [217, 118] width 21 height 8
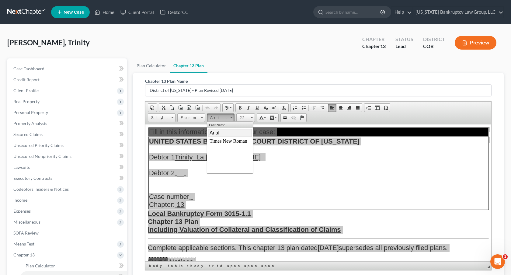
click at [225, 132] on link "Arial" at bounding box center [230, 133] width 44 height 8
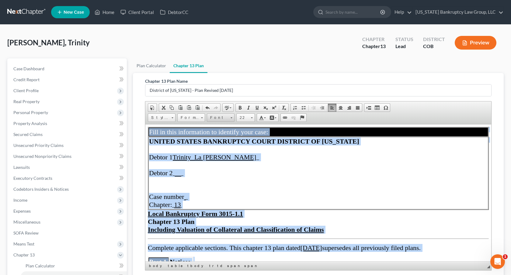
click at [222, 118] on span "Font" at bounding box center [217, 118] width 21 height 8
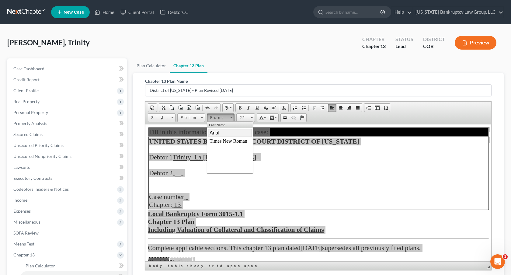
click at [222, 132] on link "Arial" at bounding box center [230, 133] width 44 height 8
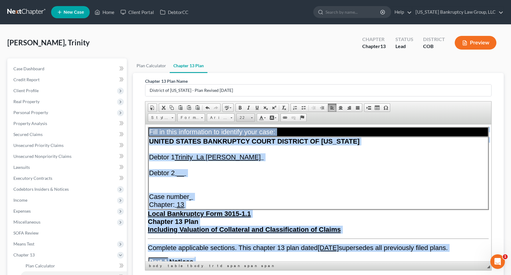
click at [242, 119] on span "22" at bounding box center [243, 118] width 12 height 8
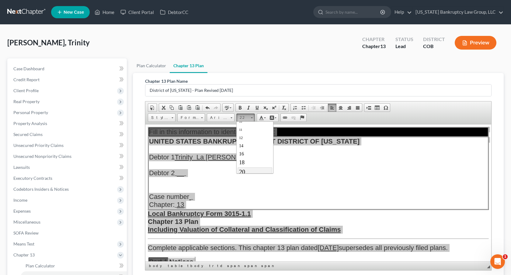
scroll to position [27, 0]
click at [246, 132] on link "11" at bounding box center [255, 130] width 35 height 8
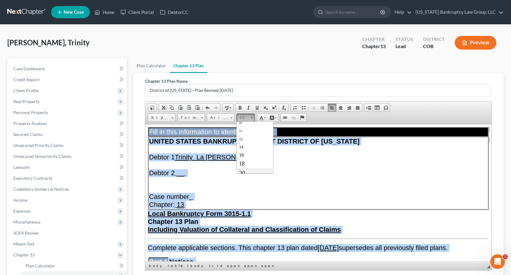
scroll to position [0, 0]
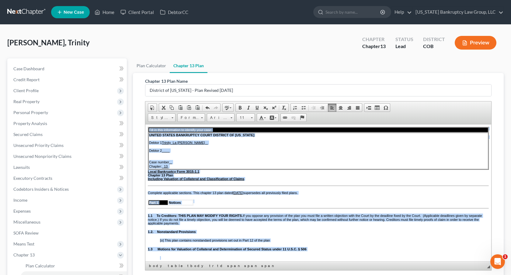
click at [260, 161] on td "UNITED STATES BANKRUPTCY COURT DISTRICT OF [US_STATE] Debtor 1 Trinity La [PERS…" at bounding box center [318, 150] width 340 height 37
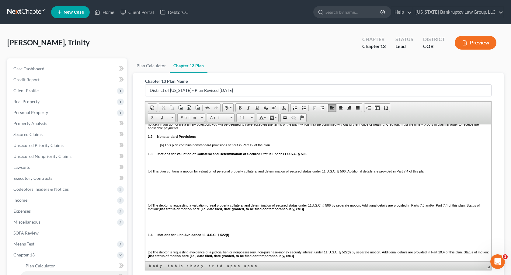
scroll to position [95, 0]
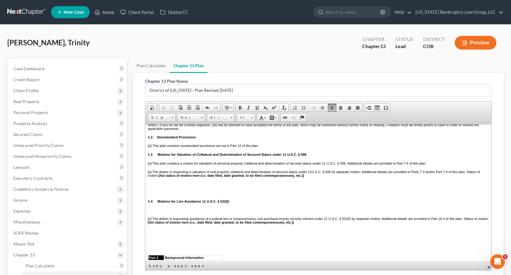
click at [156, 194] on p at bounding box center [318, 192] width 341 height 4
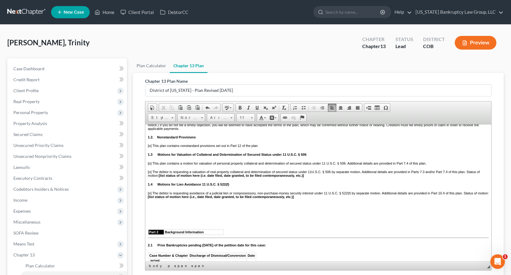
click at [148, 198] on strong "[list status of motion here (i.e., date filed, date granted, to be filed contem…" at bounding box center [221, 197] width 146 height 4
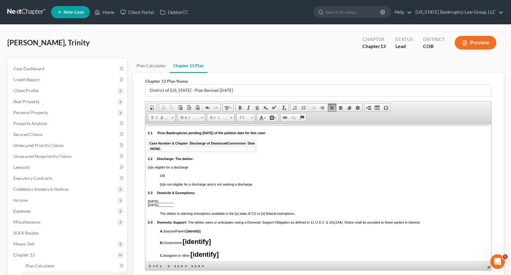
scroll to position [189, 0]
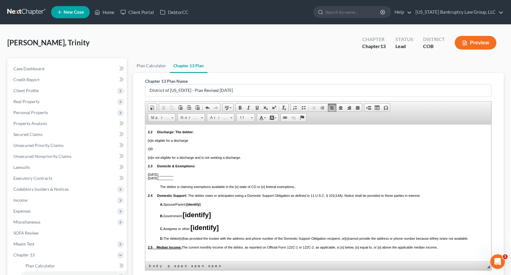
scroll to position [214, 0]
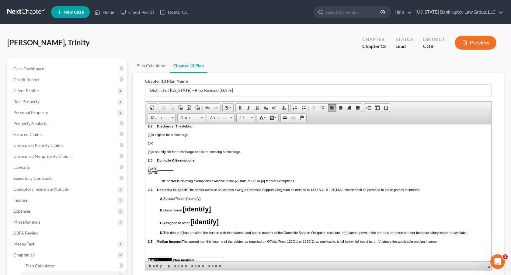
drag, startPoint x: 184, startPoint y: 251, endPoint x: 146, endPoint y: 251, distance: 37.7
click at [196, 200] on p "A. Spouse/Parent: [identify]" at bounding box center [318, 199] width 341 height 4
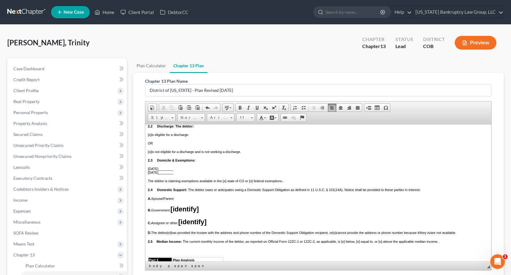
click at [209, 213] on p "B. Government: [identify]" at bounding box center [318, 209] width 341 height 8
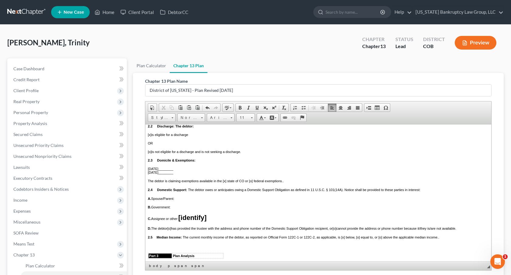
click at [220, 222] on p "C. Assignee or other: [identify]" at bounding box center [318, 218] width 341 height 8
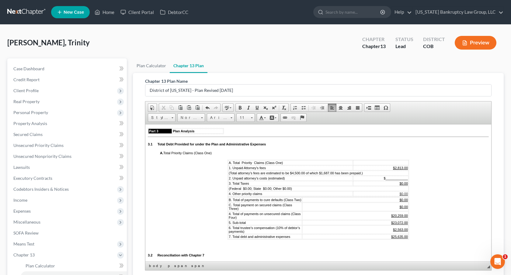
scroll to position [336, 0]
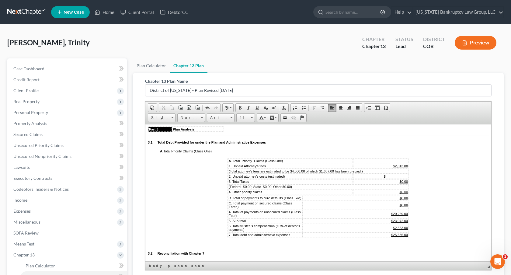
click at [408, 179] on td "$ ____________" at bounding box center [380, 176] width 55 height 5
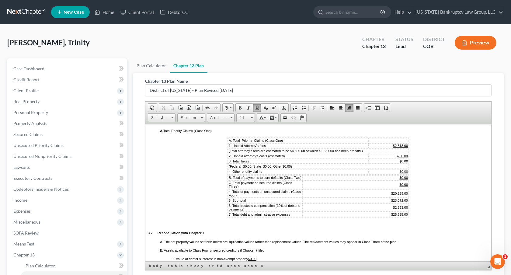
scroll to position [362, 0]
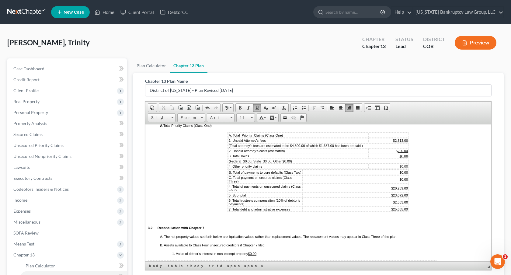
click at [403, 190] on u "$20,259.00" at bounding box center [399, 188] width 17 height 4
click at [403, 204] on u "$2,563.00" at bounding box center [400, 202] width 15 height 4
click at [403, 211] on u "$25,635.00" at bounding box center [399, 209] width 17 height 4
click at [404, 197] on u "$23,072.00" at bounding box center [399, 195] width 17 height 4
click at [402, 197] on u "$23,072.00" at bounding box center [399, 195] width 17 height 4
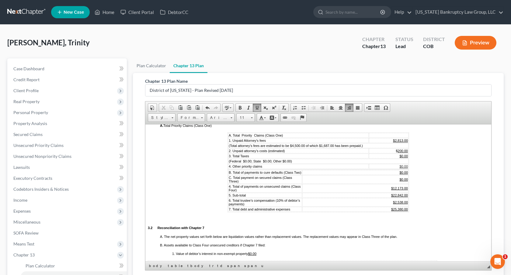
click at [255, 163] on span "(Federal $0.00; State $0.00; Other $0.00)" at bounding box center [260, 161] width 63 height 4
click at [403, 158] on u "$0.00" at bounding box center [403, 156] width 9 height 4
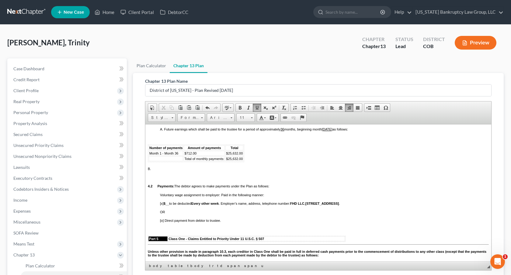
scroll to position [588, 0]
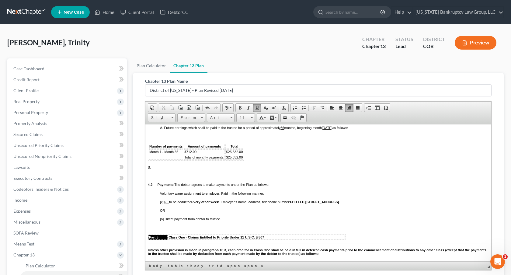
click at [190, 153] on span "$712.00" at bounding box center [190, 152] width 12 height 4
click at [238, 153] on span "$25,632.00" at bounding box center [234, 152] width 17 height 4
click at [238, 159] on span "$25,632.00" at bounding box center [234, 157] width 17 height 4
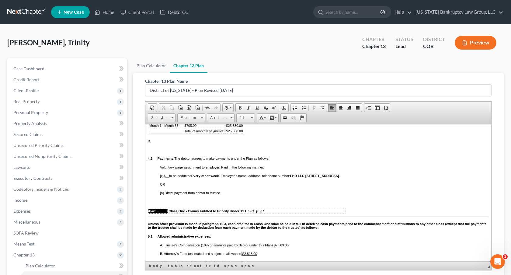
scroll to position [615, 0]
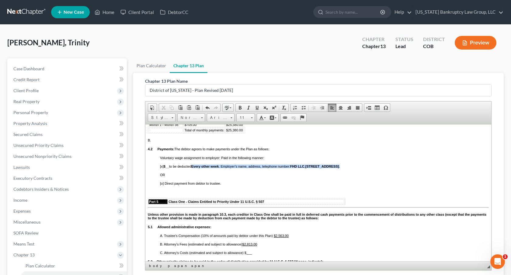
drag, startPoint x: 194, startPoint y: 189, endPoint x: 195, endPoint y: 193, distance: 4.7
click at [195, 185] on div "[x] $__ to be deducted Every other week . Employer’s name, address, telephone n…" at bounding box center [324, 174] width 329 height 21
click at [162, 185] on span "[o] Direct payment from debtor to trustee." at bounding box center [190, 183] width 61 height 4
click at [163, 185] on div "[x] $__ to be deducted N/A OR [x ] Direct payment from debtor to trustee." at bounding box center [324, 174] width 329 height 21
click at [163, 168] on span "[x] $__ to be deducted N/A" at bounding box center [178, 166] width 37 height 4
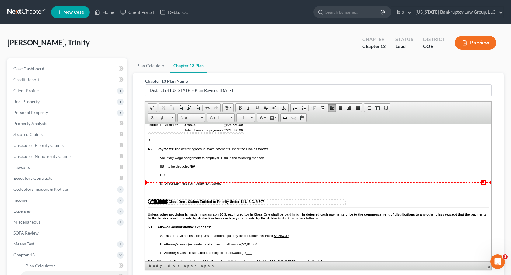
click at [160, 168] on span "[ ] $__ to be deducted N/A" at bounding box center [177, 166] width 35 height 4
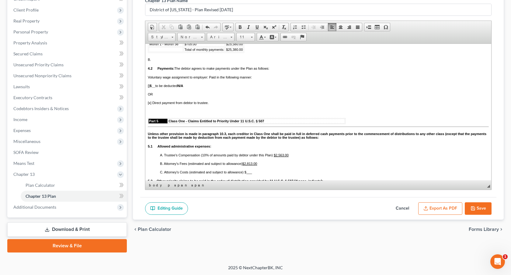
click at [479, 208] on button "Save" at bounding box center [478, 208] width 27 height 13
select select "0"
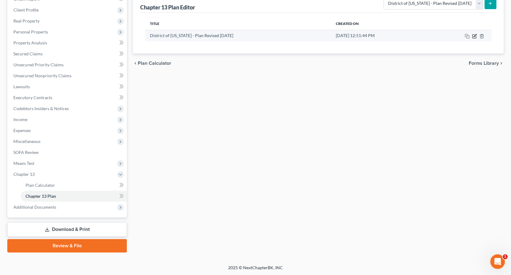
click at [474, 37] on icon "button" at bounding box center [475, 35] width 3 height 3
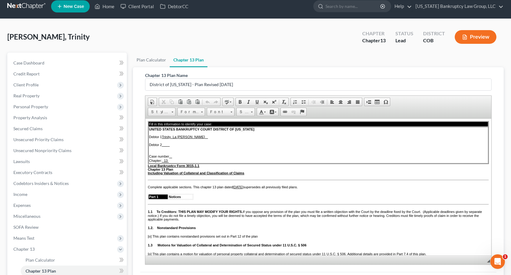
scroll to position [0, 0]
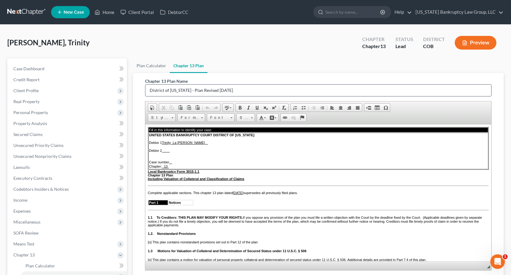
click at [216, 92] on input "District of [US_STATE] - Plan Revised [DATE]" at bounding box center [318, 91] width 346 height 12
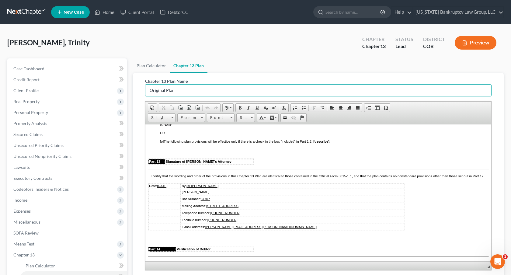
scroll to position [1761, 0]
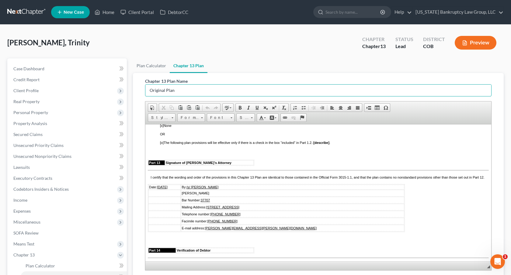
type input "Original Plan"
click at [159, 173] on div "Under Bankruptcy Rule 3015.1(e), nonstandard provisions must be set forth below…" at bounding box center [318, 228] width 341 height 235
click at [153, 127] on span "[x]" at bounding box center [153, 126] width 4 height 4
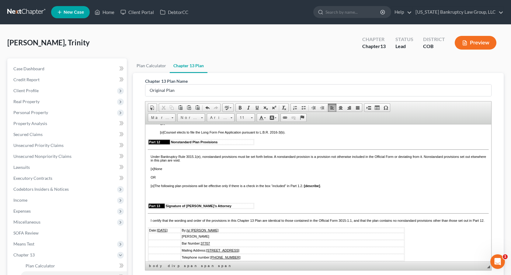
scroll to position [1717, 0]
click at [163, 117] on span "[o]" at bounding box center [162, 116] width 4 height 4
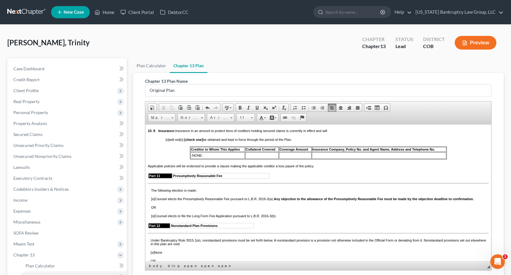
scroll to position [1633, 0]
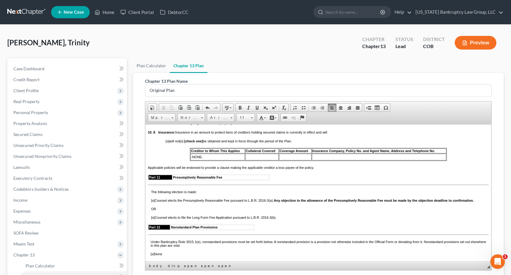
click at [166, 143] on span "[o]" at bounding box center [168, 141] width 4 height 4
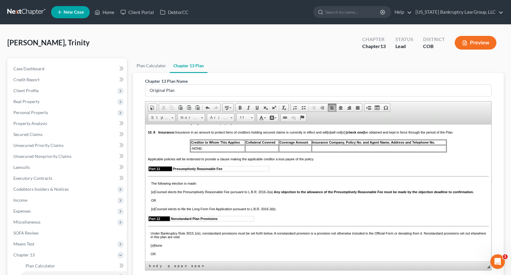
click at [365, 134] on strong "[check one]" at bounding box center [355, 132] width 19 height 4
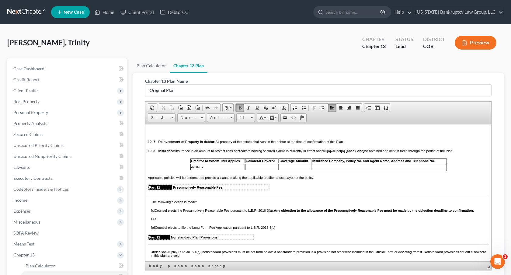
scroll to position [1613, 0]
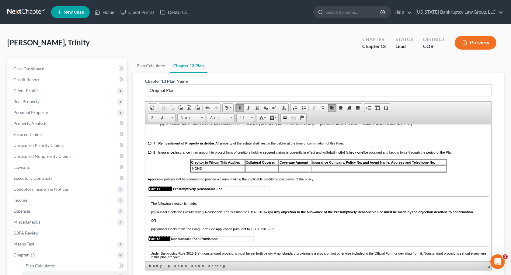
click at [155, 136] on p at bounding box center [318, 133] width 341 height 5
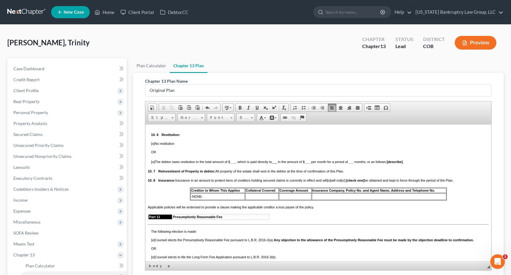
scroll to position [1574, 0]
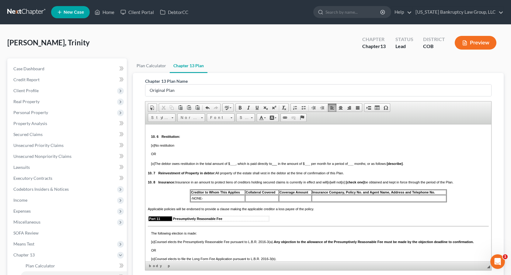
click at [153, 129] on p at bounding box center [318, 126] width 341 height 5
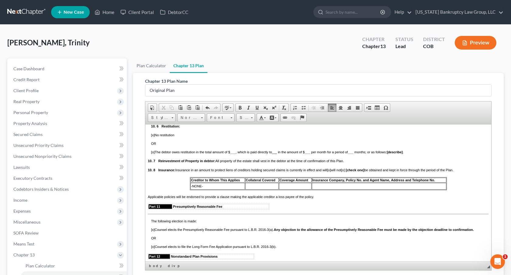
click at [153, 103] on p at bounding box center [318, 100] width 341 height 5
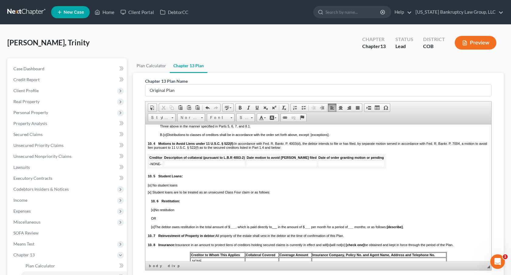
scroll to position [1488, 0]
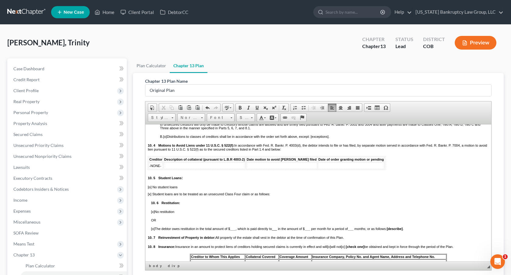
click at [159, 154] on div "A. [x] The amounts to be paid to the Class One creditors shall be paid in full,…" at bounding box center [318, 153] width 341 height 84
click at [158, 177] on div "B. [o] Distributions to classes of creditors shall be in accordance with the or…" at bounding box center [318, 164] width 341 height 60
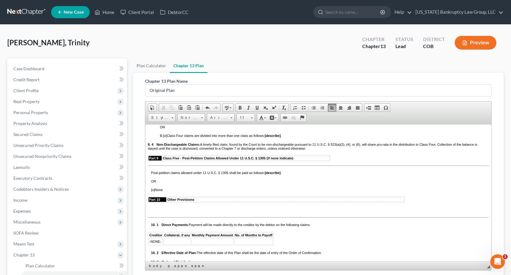
scroll to position [1328, 0]
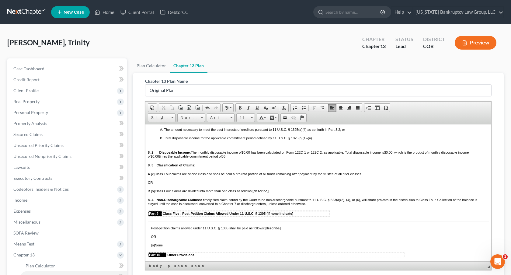
scroll to position [1271, 0]
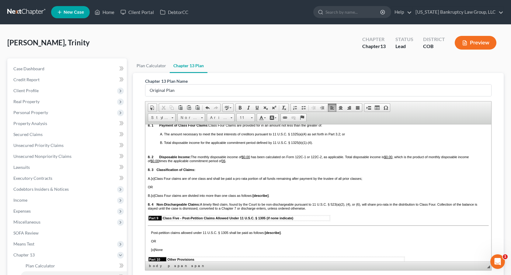
click at [159, 144] on div "A. The amount necessary to meet the best interests of creditors pursuant to 11 …" at bounding box center [318, 138] width 341 height 12
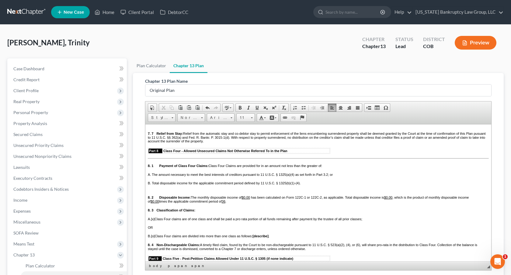
scroll to position [1224, 0]
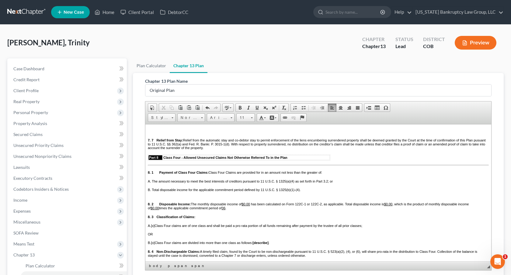
click at [159, 133] on p at bounding box center [318, 129] width 341 height 5
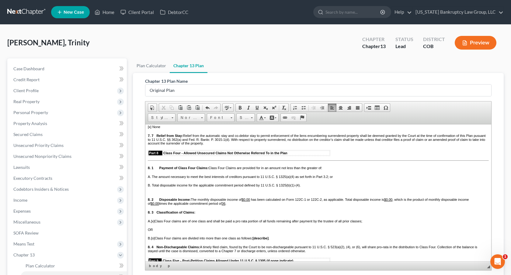
scroll to position [1194, 0]
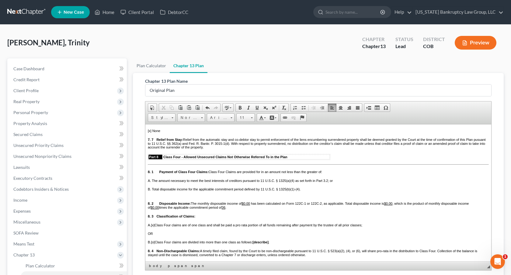
click at [153, 106] on p at bounding box center [318, 103] width 341 height 5
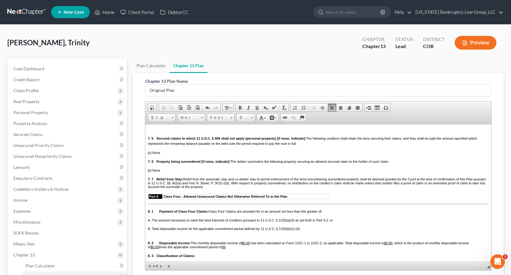
scroll to position [1144, 0]
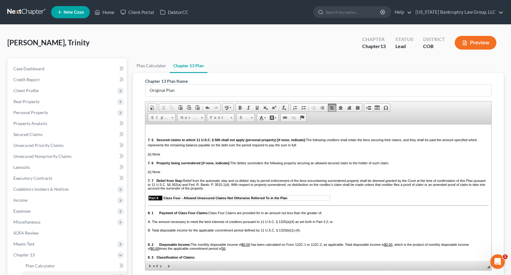
click at [151, 133] on p at bounding box center [318, 129] width 341 height 5
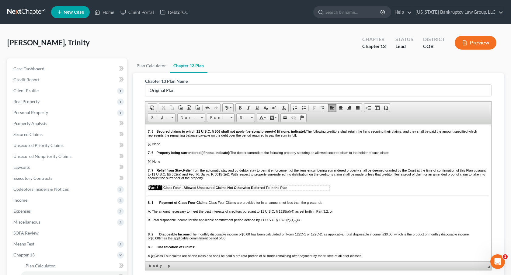
click at [155, 114] on p at bounding box center [318, 110] width 341 height 5
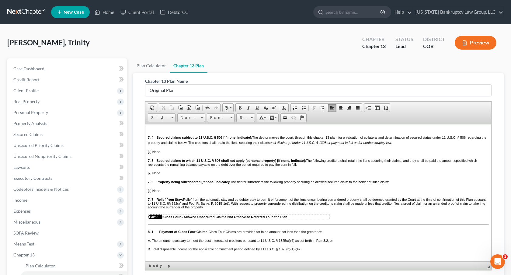
scroll to position [1104, 0]
click at [152, 131] on p at bounding box center [318, 127] width 341 height 5
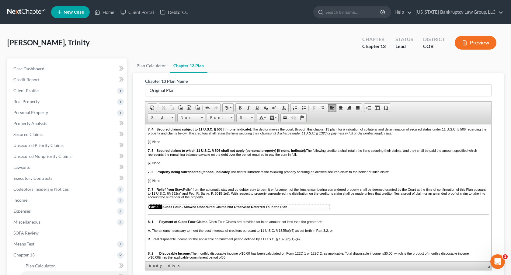
click at [150, 112] on p at bounding box center [318, 108] width 341 height 5
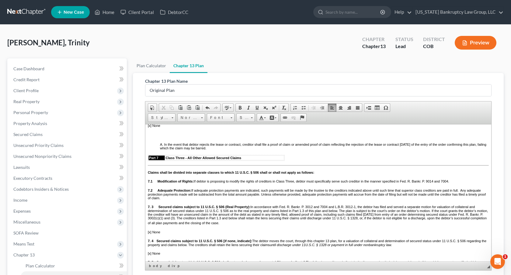
scroll to position [975, 0]
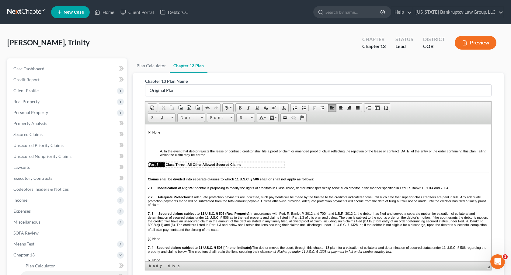
click at [157, 173] on div "Part 5 Class One - Claims Entitled to Priority Under 11 U.S.C. § 507 Unless oth…" at bounding box center [318, 49] width 341 height 381
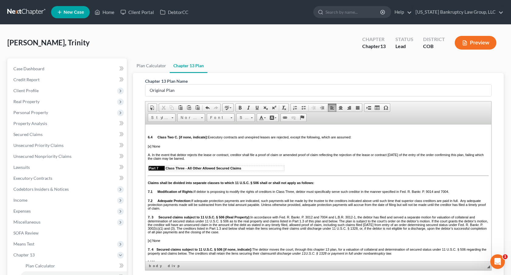
scroll to position [938, 0]
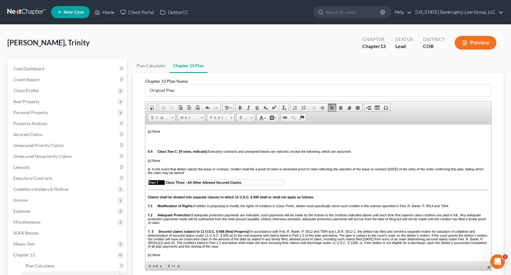
click at [159, 143] on p at bounding box center [318, 140] width 341 height 5
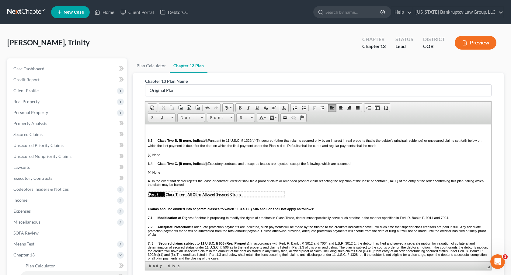
scroll to position [901, 0]
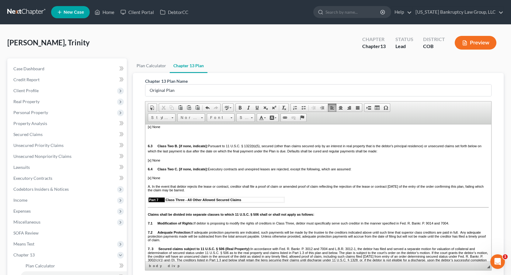
click at [149, 139] on p at bounding box center [318, 135] width 341 height 5
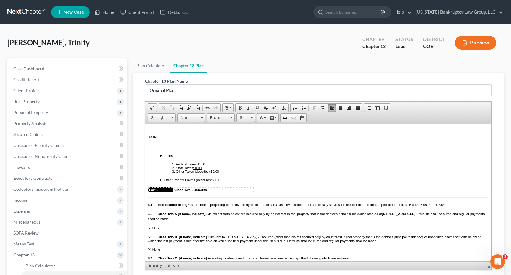
scroll to position [788, 0]
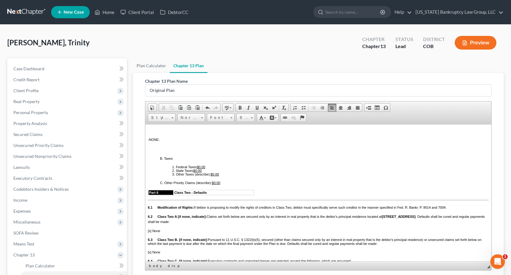
click at [203, 169] on u "$0.00" at bounding box center [201, 167] width 9 height 4
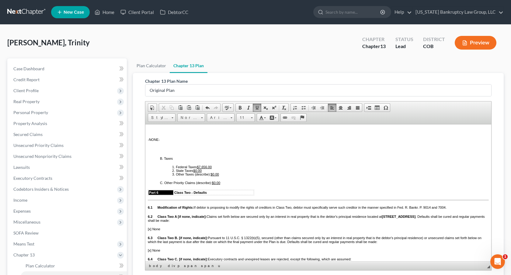
click at [159, 153] on div "Part 5 Class One - Claims Entitled to Priority Under 11 U.S.C. § 507 Unless oth…" at bounding box center [318, 205] width 341 height 317
click at [160, 144] on div "Part 5 Class One - Claims Entitled to Priority Under 11 U.S.C. § 507 Unless oth…" at bounding box center [318, 205] width 341 height 317
click at [152, 153] on div "Part 5 Class One - Claims Entitled to Priority Under 11 U.S.C. § 507 Unless oth…" at bounding box center [318, 205] width 341 height 317
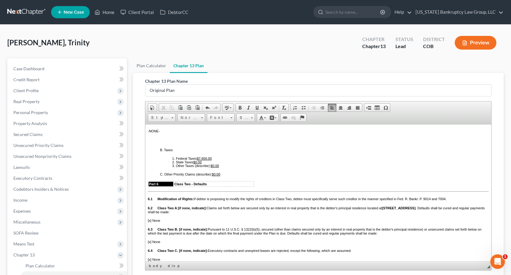
click at [156, 143] on p at bounding box center [318, 140] width 341 height 5
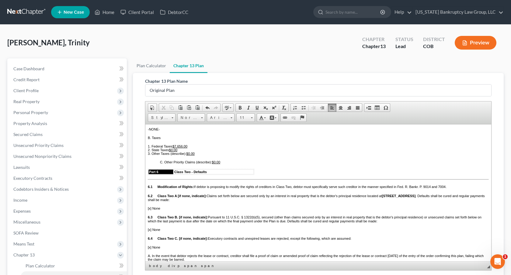
click at [160, 164] on span "C. Other Priority Claims (describe): $0.00" at bounding box center [190, 162] width 60 height 4
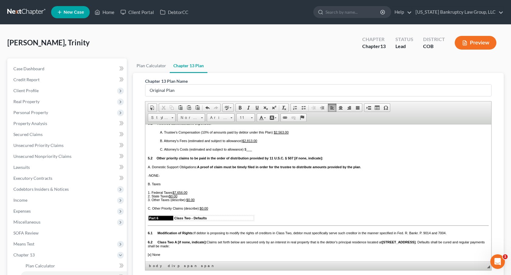
scroll to position [740, 0]
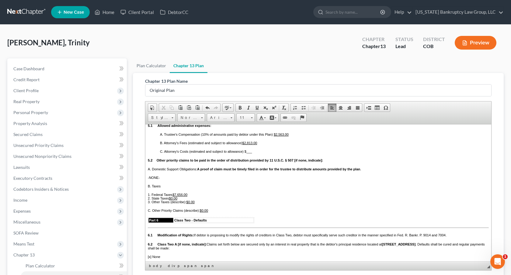
click at [160, 159] on div "Part 5 Class One - Claims Entitled to Priority Under 11 U.S.C. § 507 Unless oth…" at bounding box center [318, 243] width 341 height 296
click at [240, 153] on p "C. Attorney's Costs (estimated and subject to allowance) $ ___" at bounding box center [318, 151] width 341 height 4
click at [270, 136] on u "$2,563.00" at bounding box center [269, 134] width 15 height 4
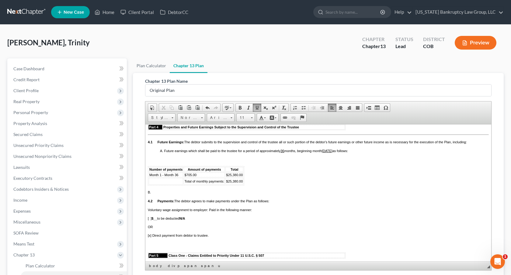
scroll to position [582, 0]
click at [160, 153] on span "A. Future earnings which shall be paid to the trustee for a period of approxima…" at bounding box center [254, 151] width 188 height 4
click at [153, 161] on p at bounding box center [318, 160] width 341 height 4
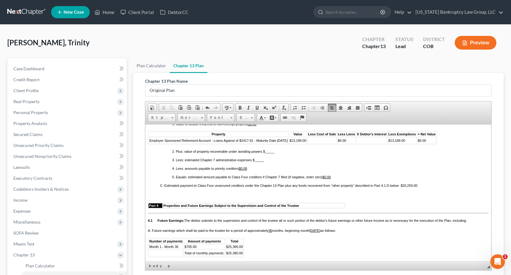
scroll to position [493, 0]
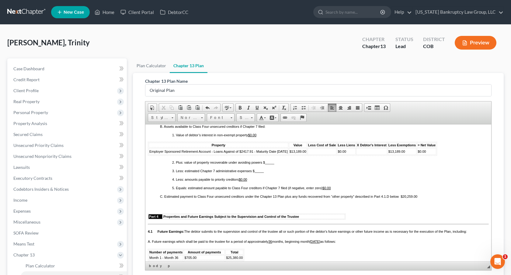
click at [156, 153] on span "Employer Sponsored Retirement Account - Loans Against of $2417.91 - Maturity Da…" at bounding box center [218, 151] width 138 height 4
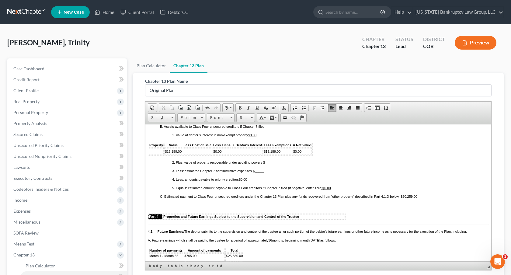
click at [170, 153] on span "$13,189.00" at bounding box center [173, 151] width 17 height 4
click at [211, 153] on span "$0.00" at bounding box center [209, 151] width 9 height 4
click at [261, 153] on span "$13,189.00" at bounding box center [264, 151] width 17 height 4
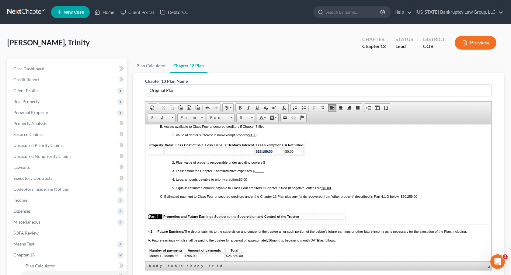
click at [261, 153] on span "$13,189.00" at bounding box center [264, 151] width 17 height 4
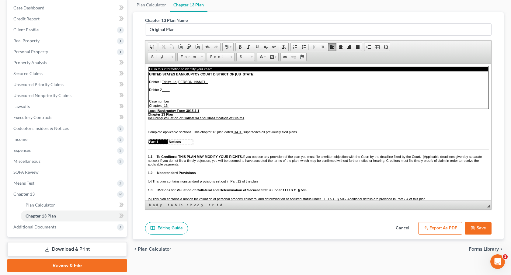
scroll to position [81, 0]
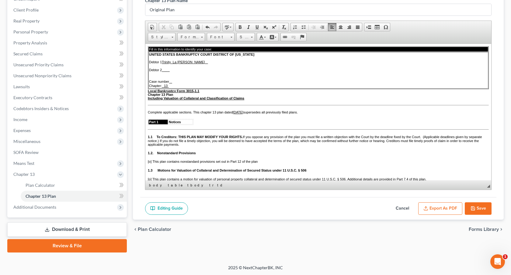
click at [480, 211] on button "Save" at bounding box center [478, 208] width 27 height 13
select select "0"
